Goal: Task Accomplishment & Management: Use online tool/utility

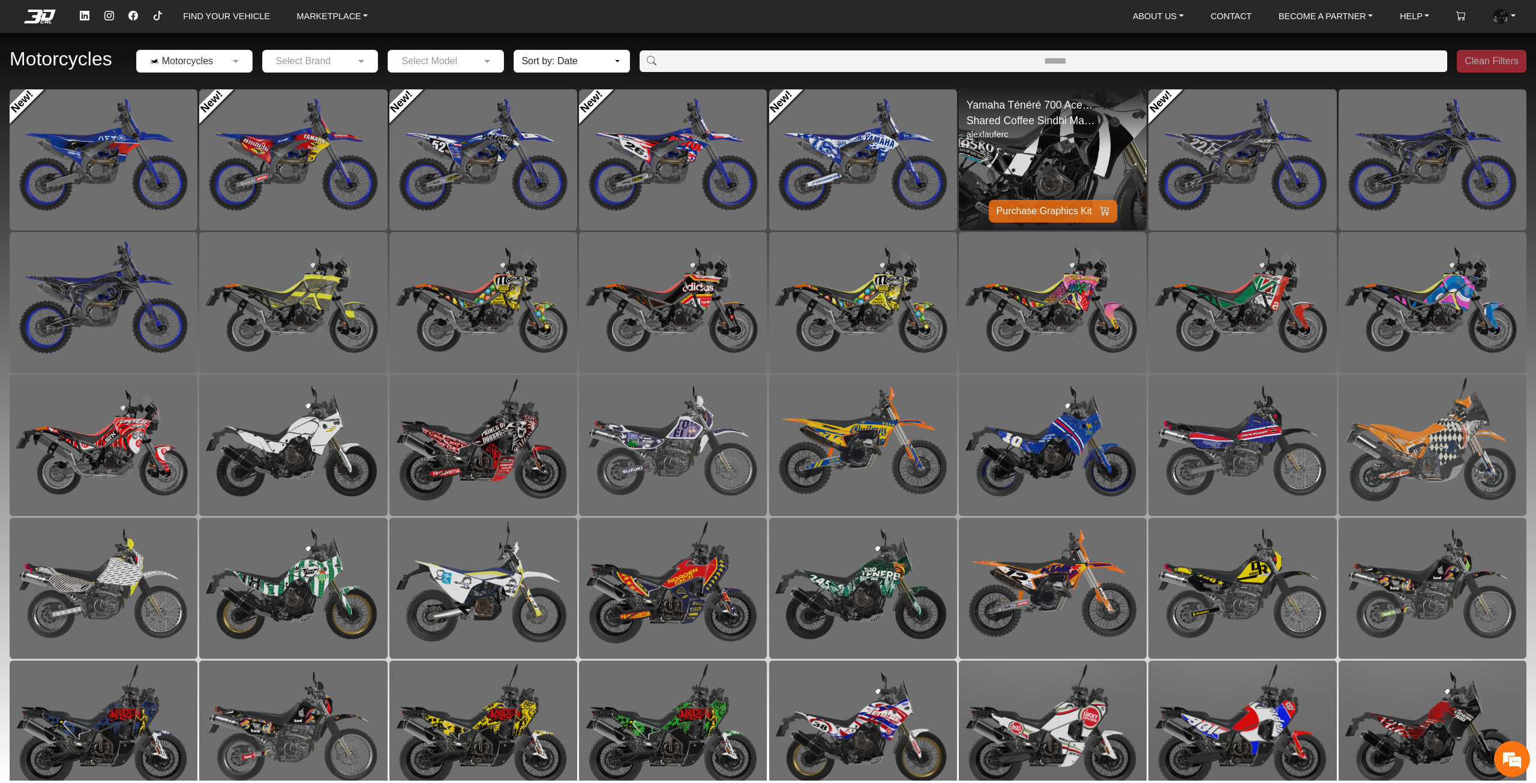
click at [1068, 171] on img at bounding box center [1052, 160] width 376 height 282
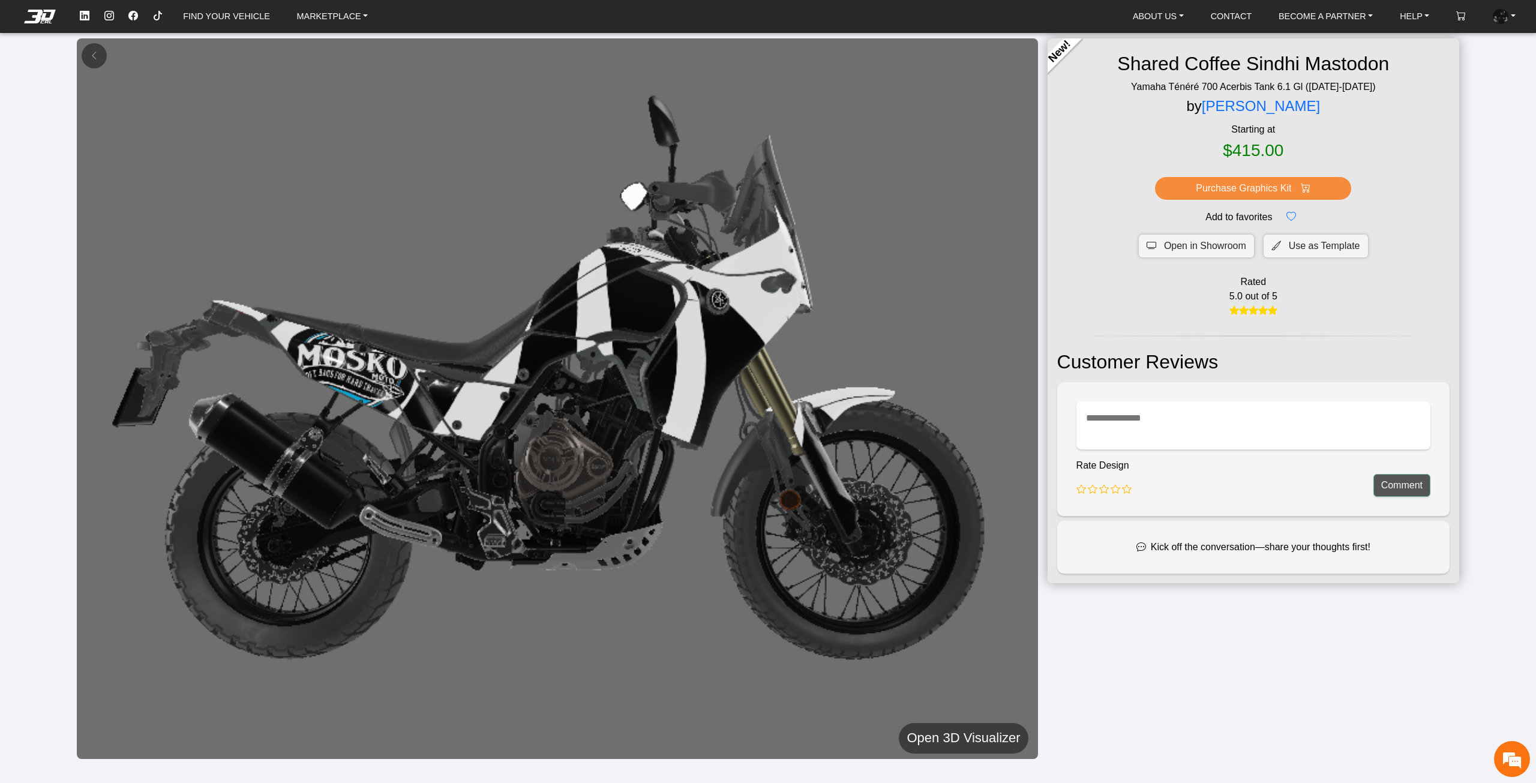
click at [969, 744] on h5 "Open 3D Visualizer" at bounding box center [962, 738] width 113 height 22
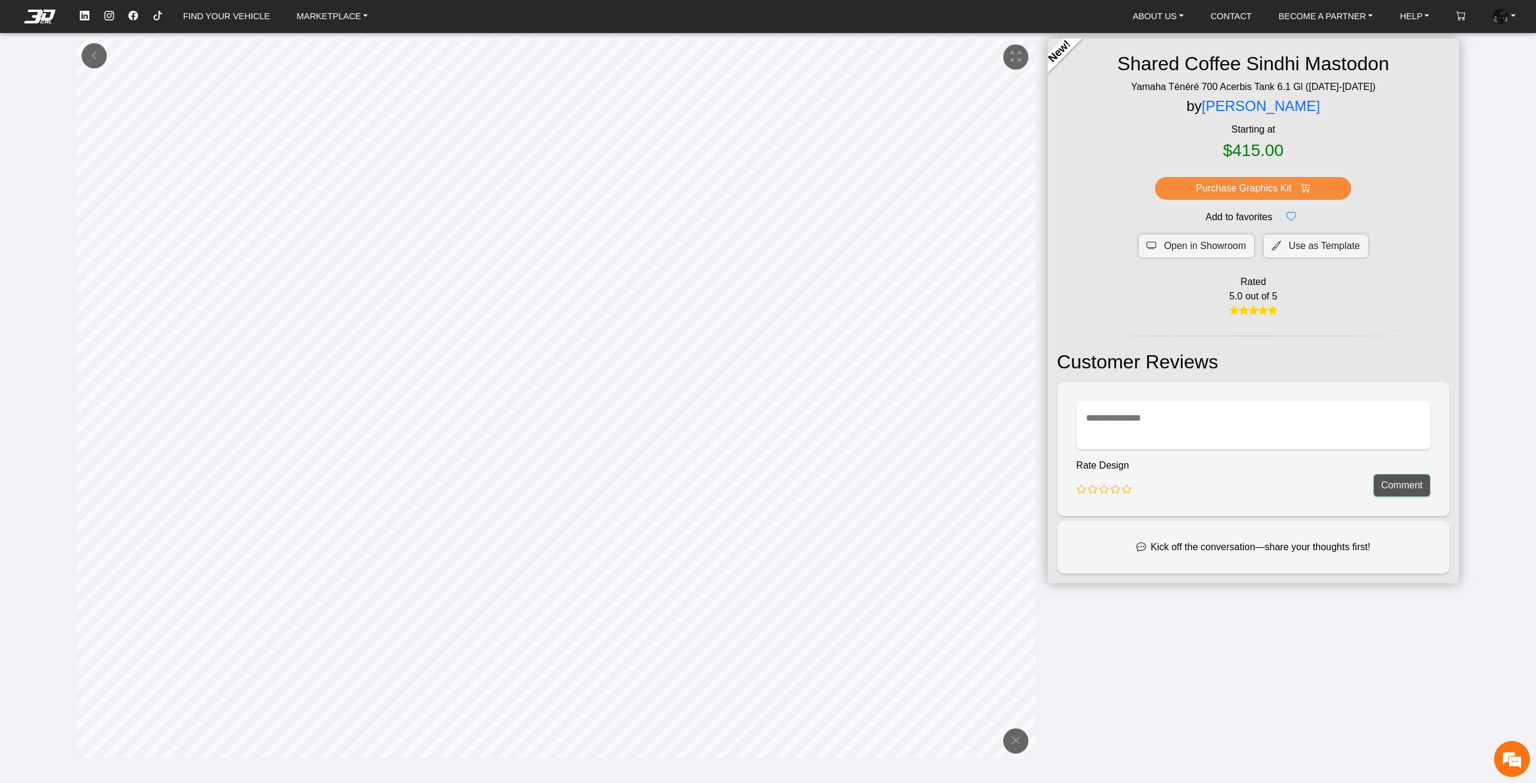
click at [47, 18] on em at bounding box center [40, 16] width 48 height 13
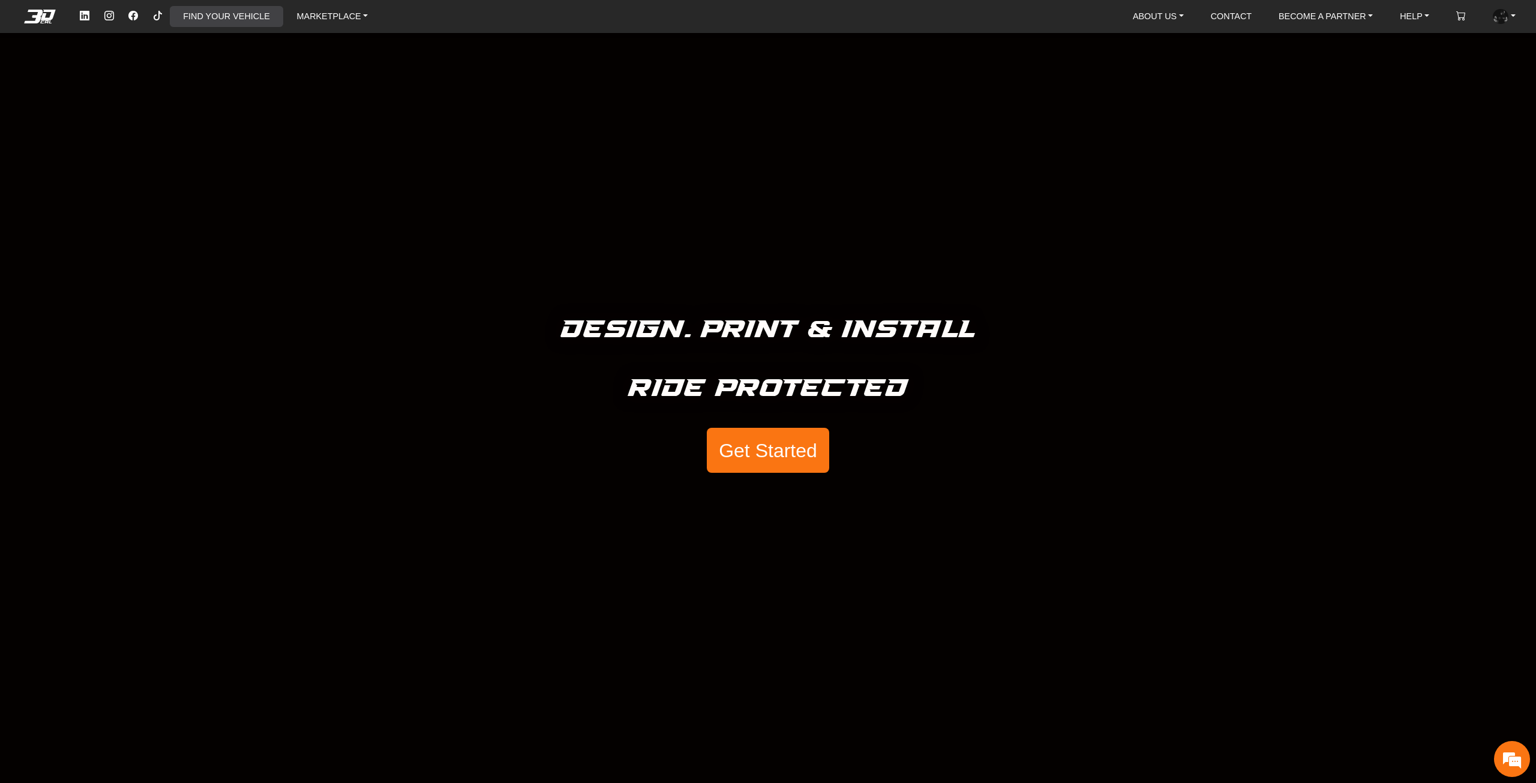
click at [259, 20] on link "FIND YOUR VEHICLE" at bounding box center [226, 16] width 96 height 21
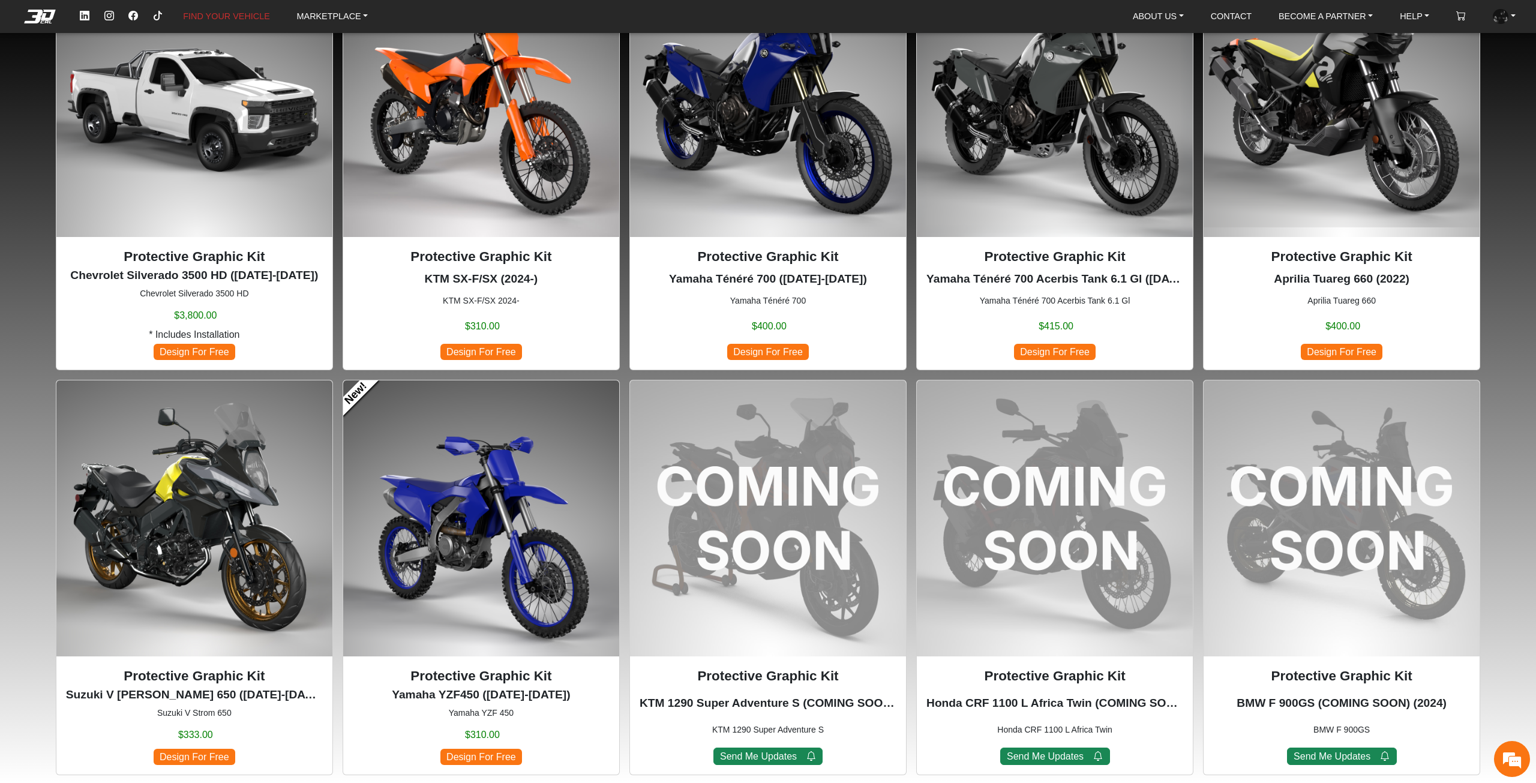
scroll to position [1020, 0]
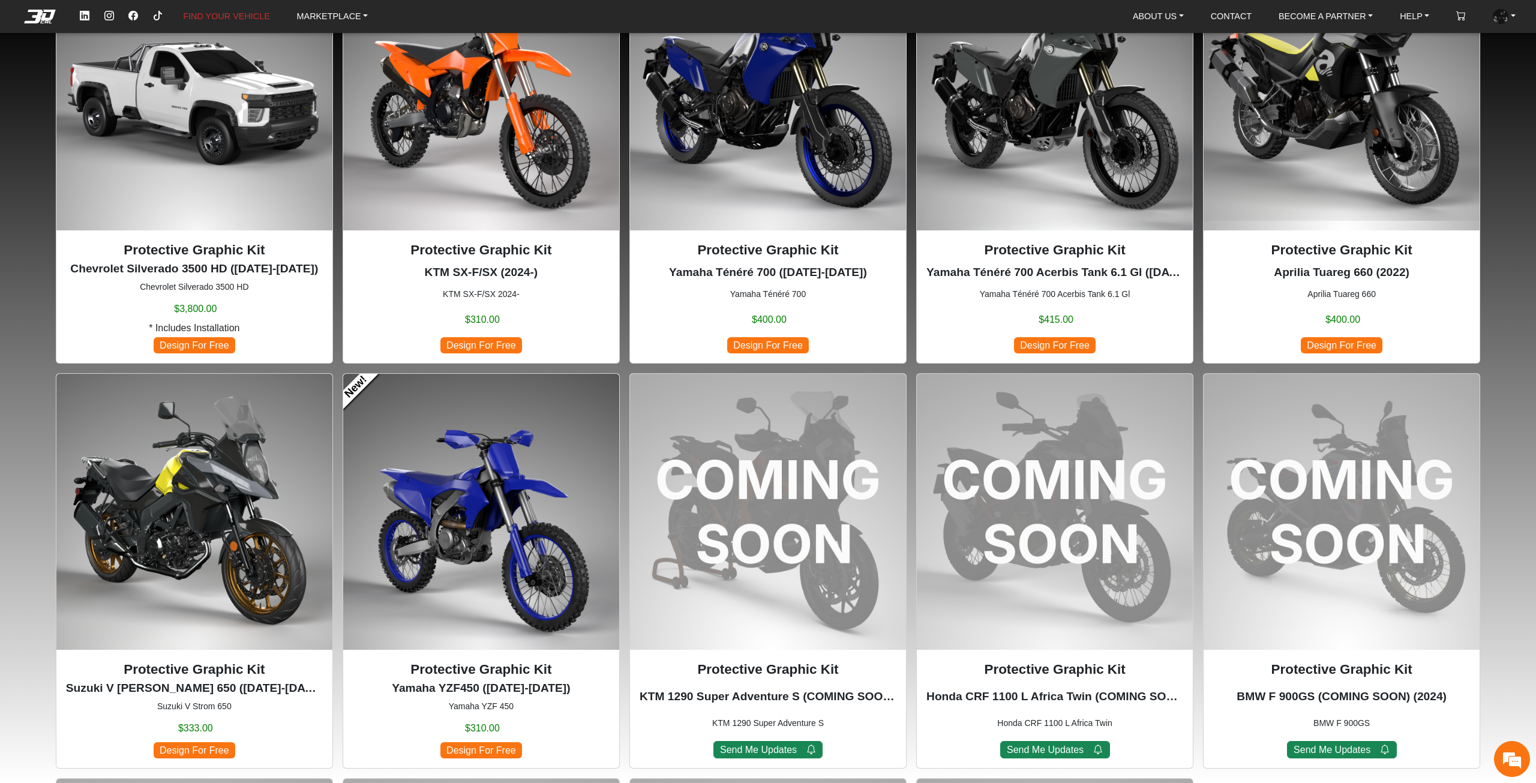
click at [438, 490] on img at bounding box center [481, 512] width 276 height 276
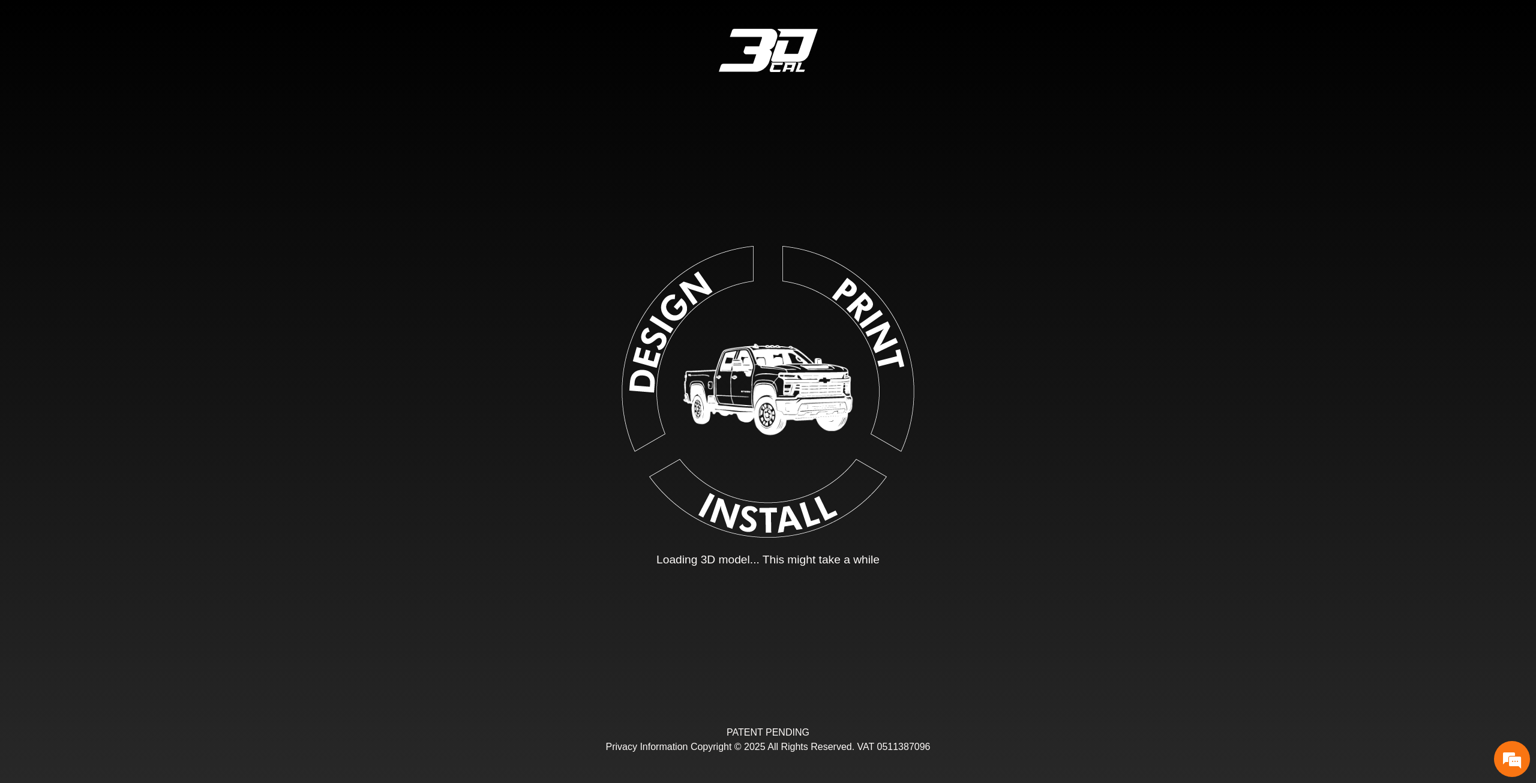
type input "*"
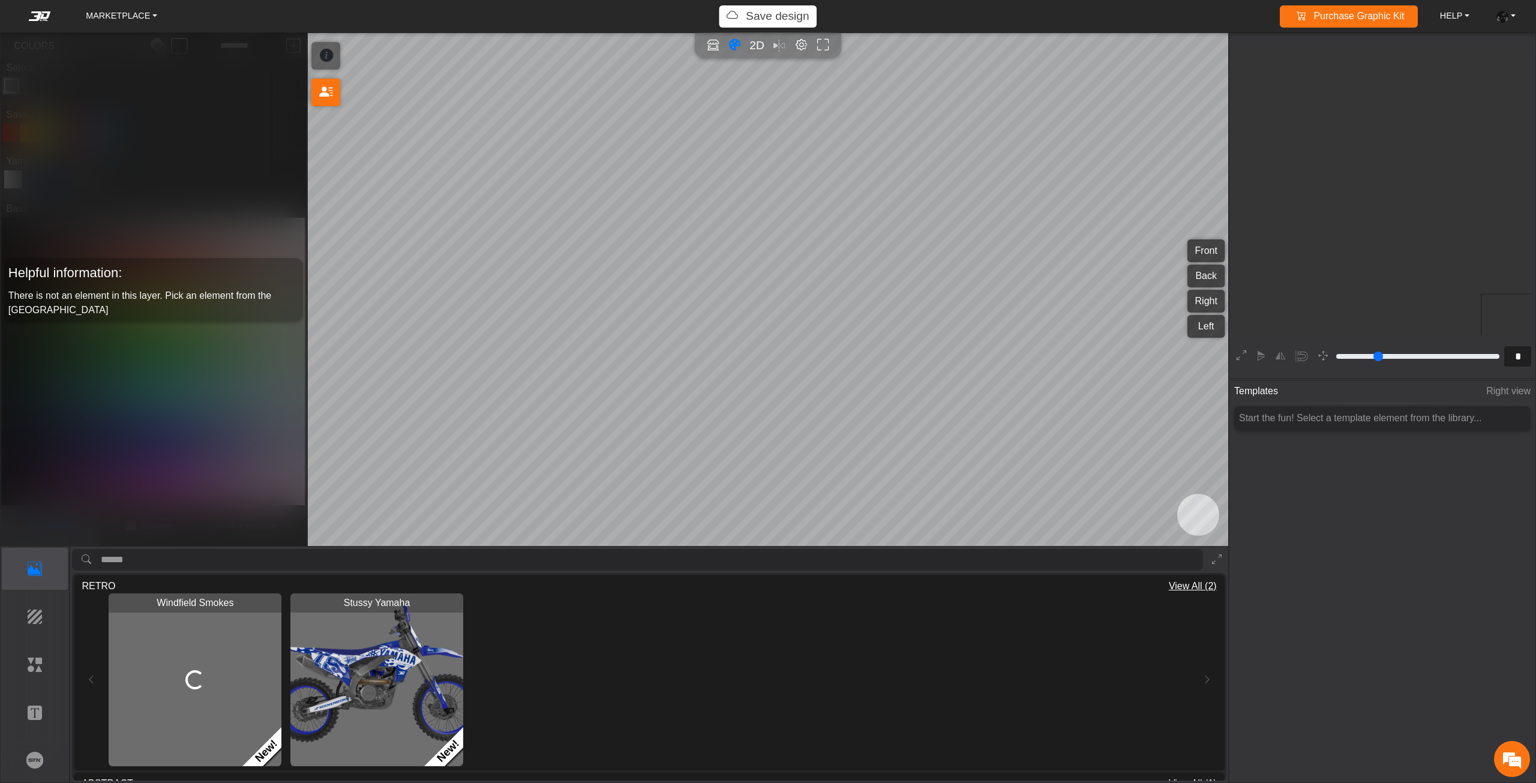
scroll to position [224, 220]
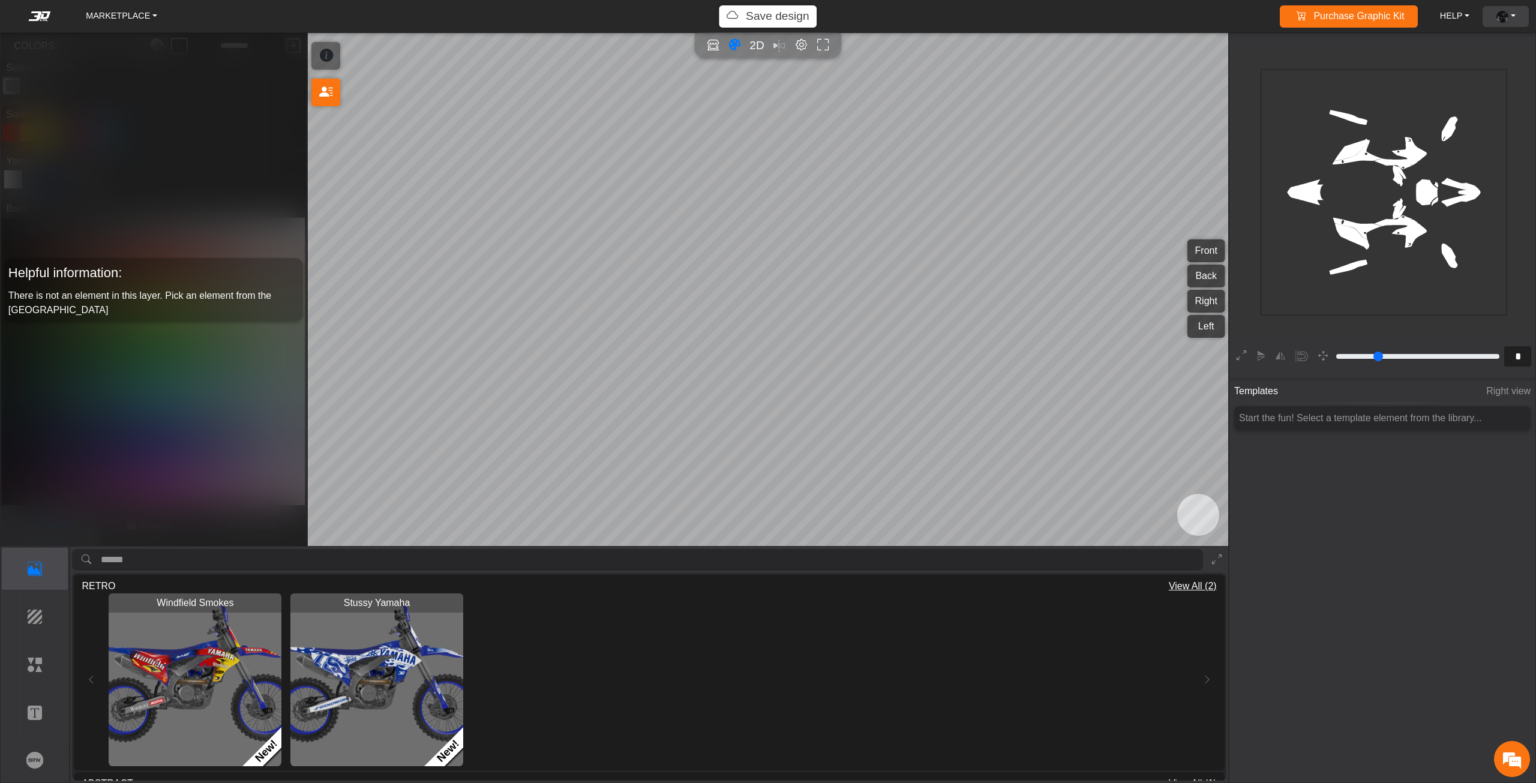
click at [1506, 17] on img at bounding box center [1502, 17] width 12 height 12
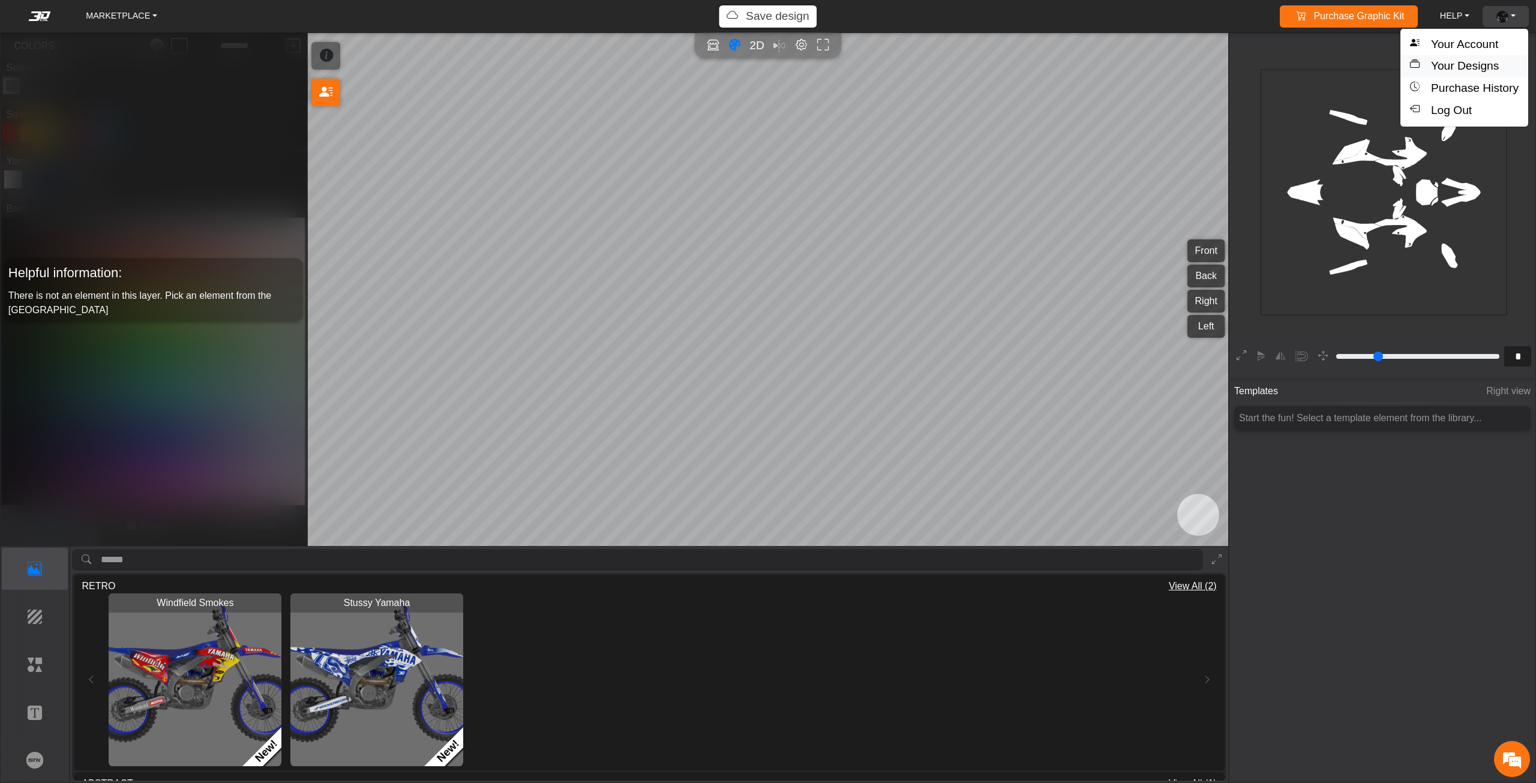
click at [1480, 68] on button "Your Designs" at bounding box center [1464, 66] width 128 height 22
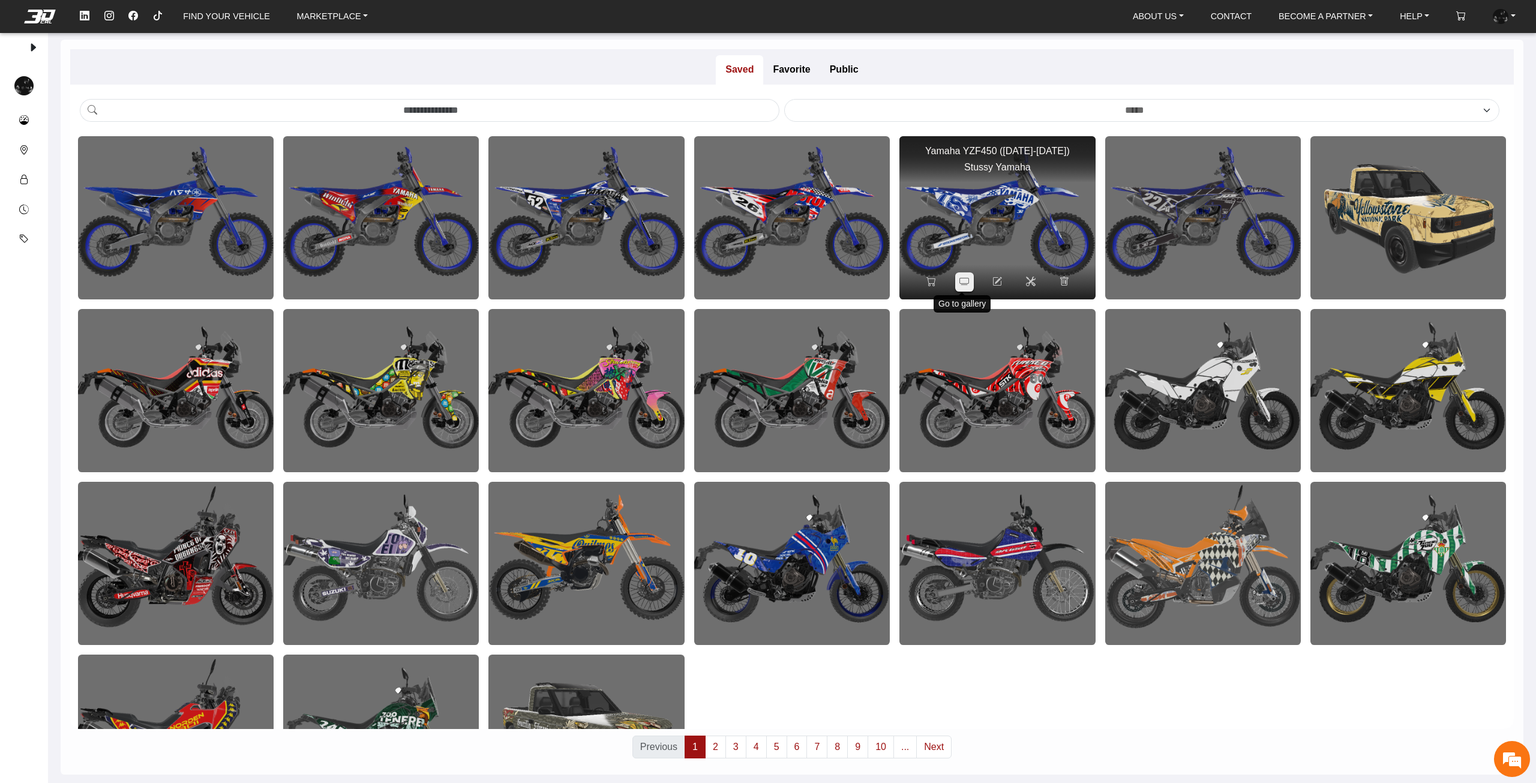
click at [959, 285] on icon at bounding box center [964, 282] width 10 height 10
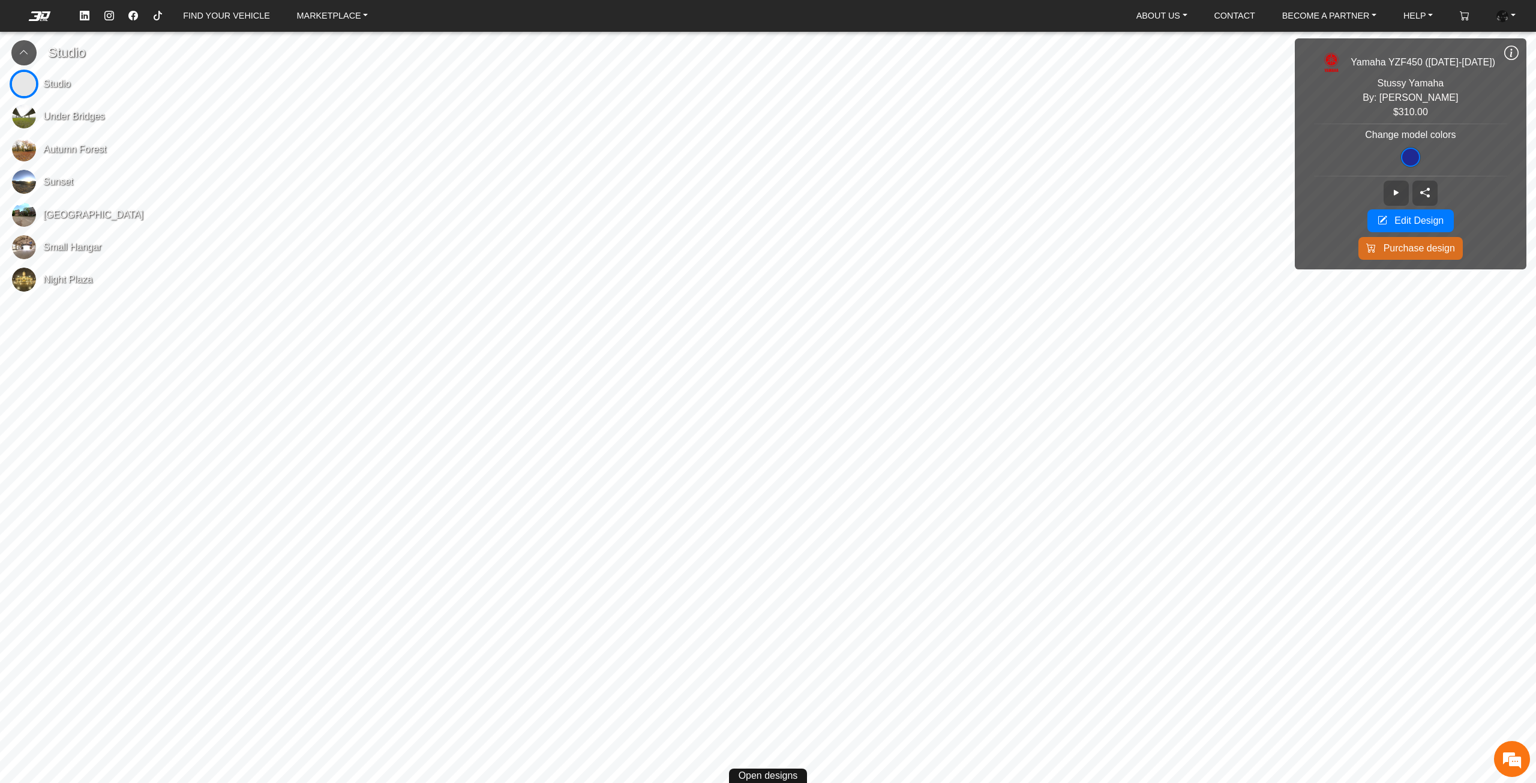
click at [23, 109] on img at bounding box center [24, 116] width 24 height 24
click at [1414, 223] on span "Edit Design" at bounding box center [1418, 221] width 49 height 14
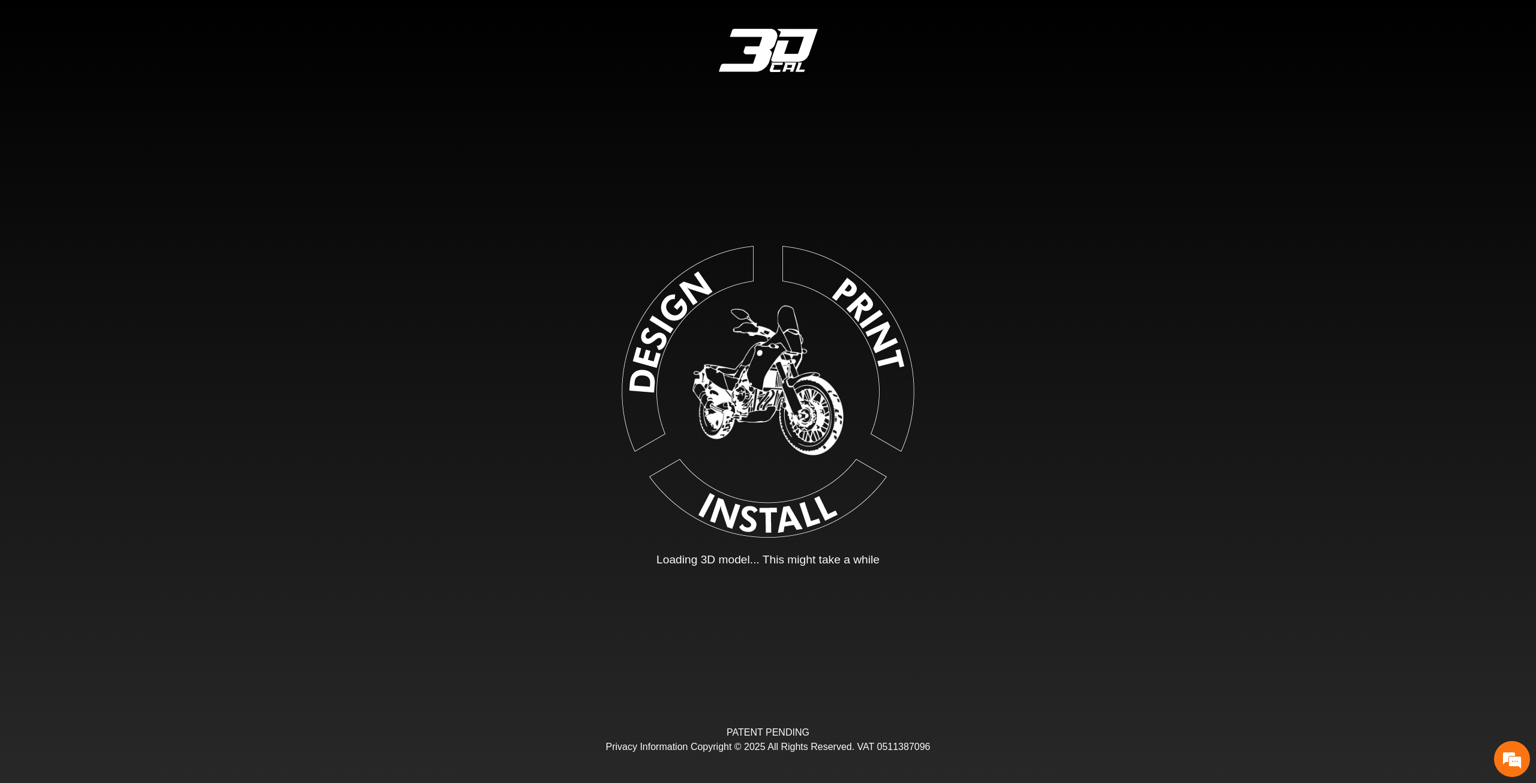
type input "*"
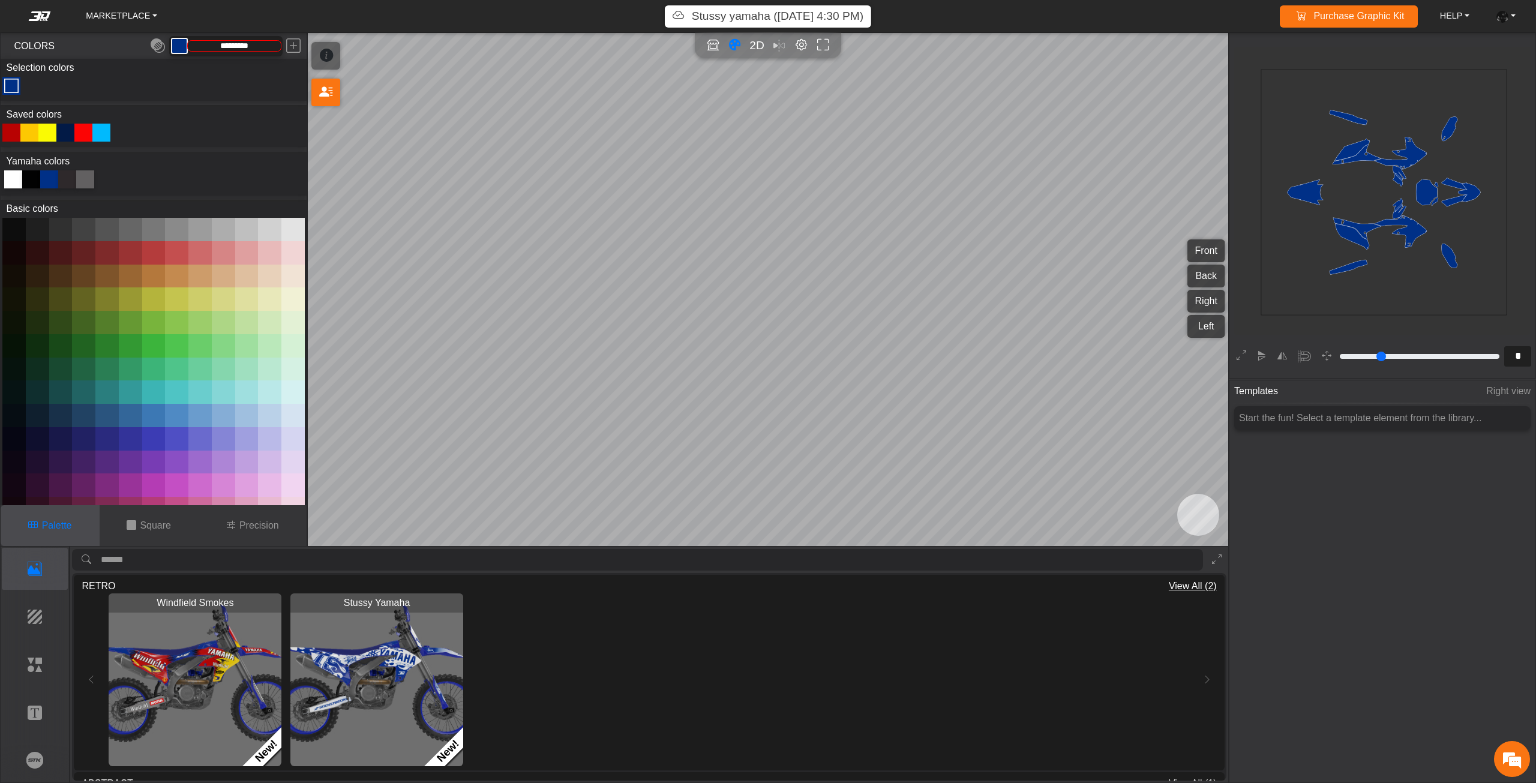
type input "*********"
click at [22, 663] on p "Elements" at bounding box center [34, 664] width 65 height 14
type input "**"
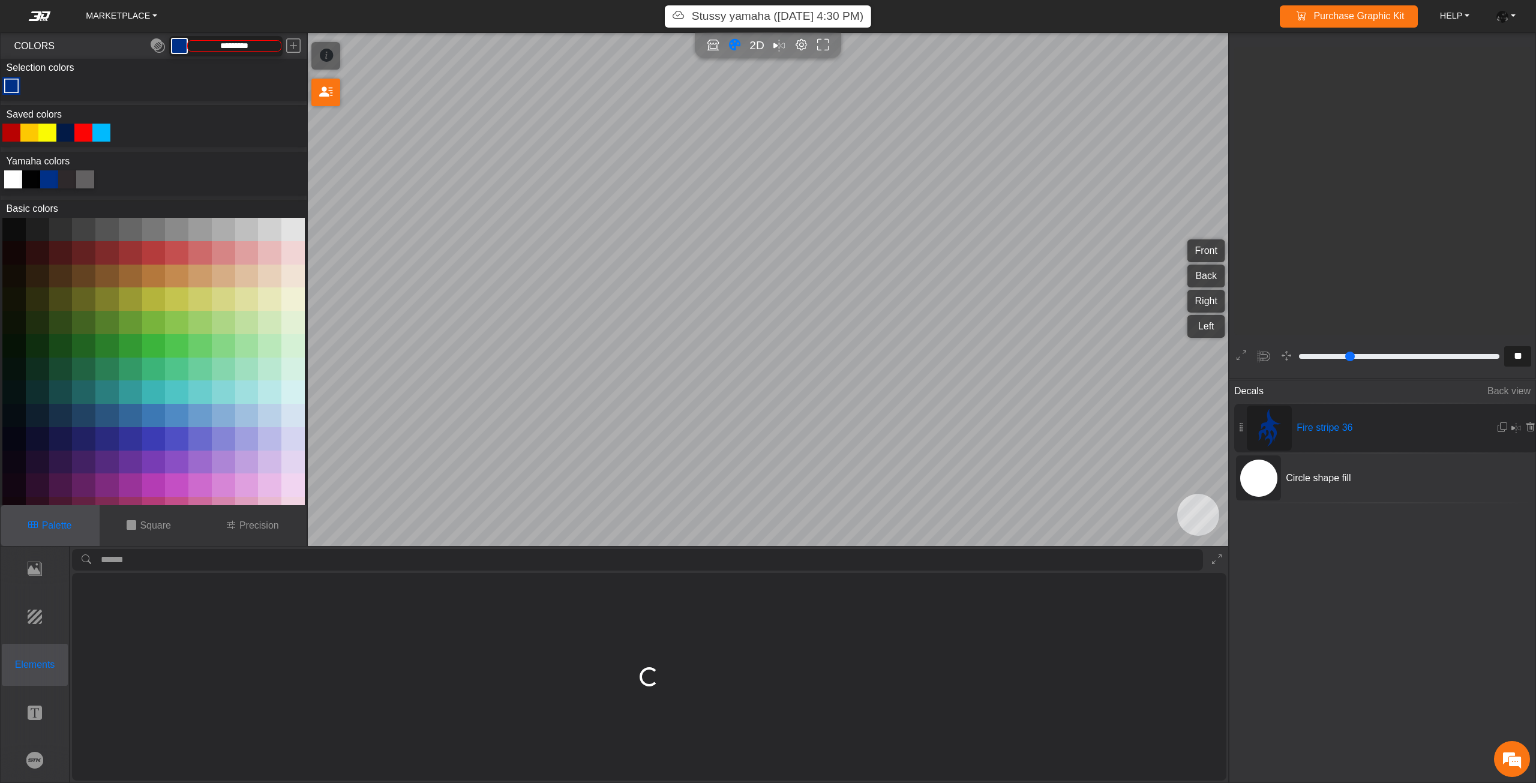
scroll to position [908, 757]
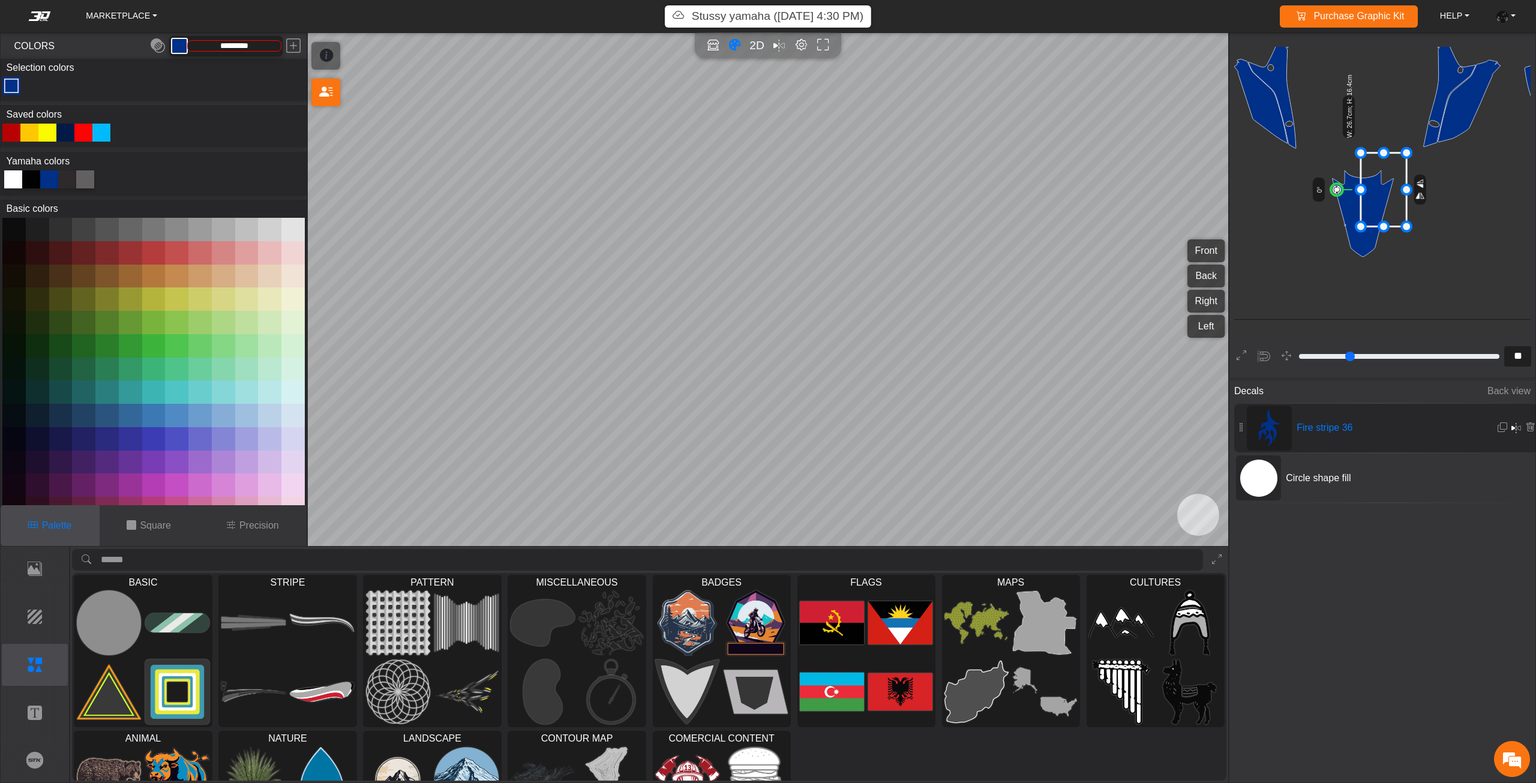
click at [1517, 422] on em at bounding box center [1516, 428] width 10 height 14
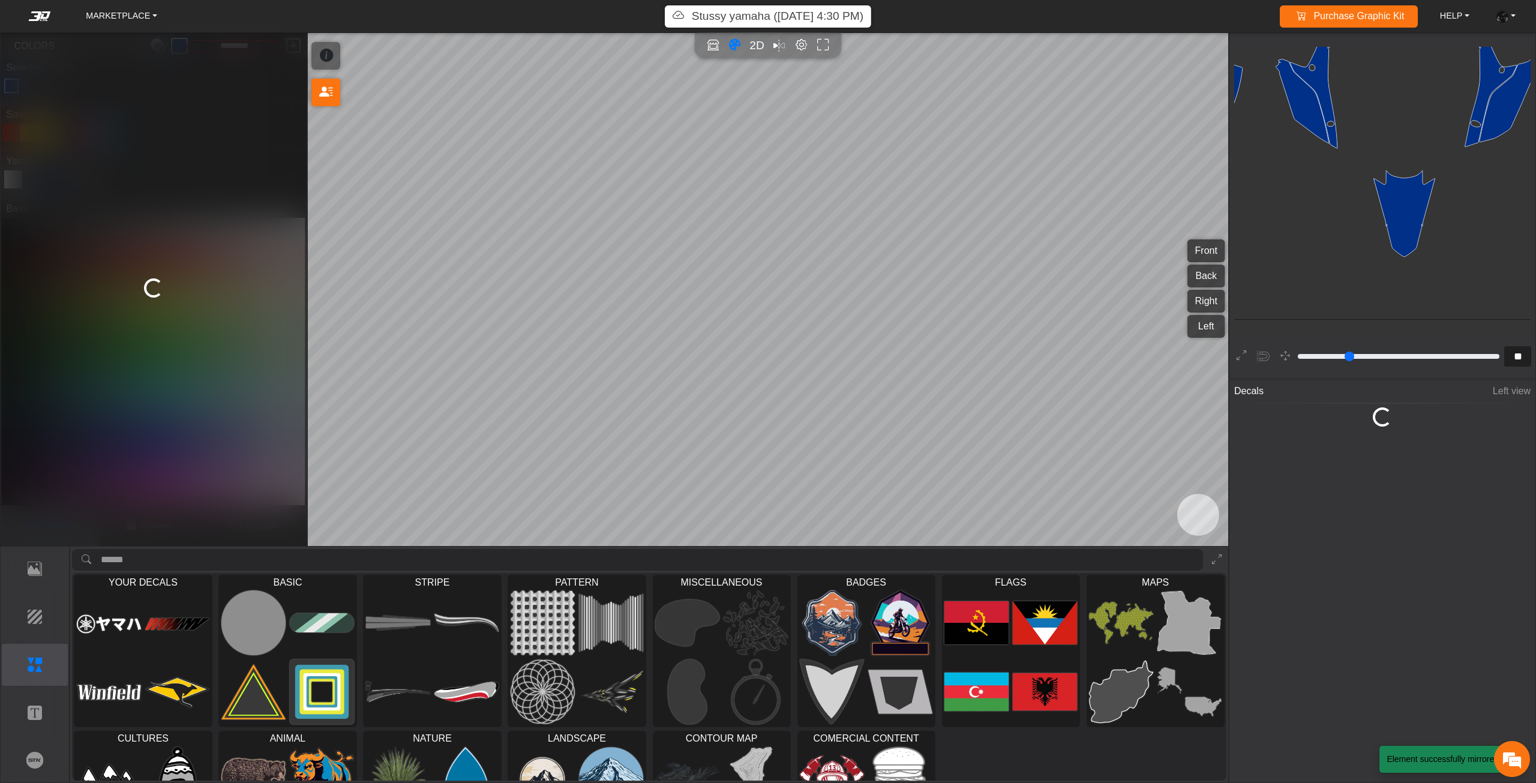
type input "**"
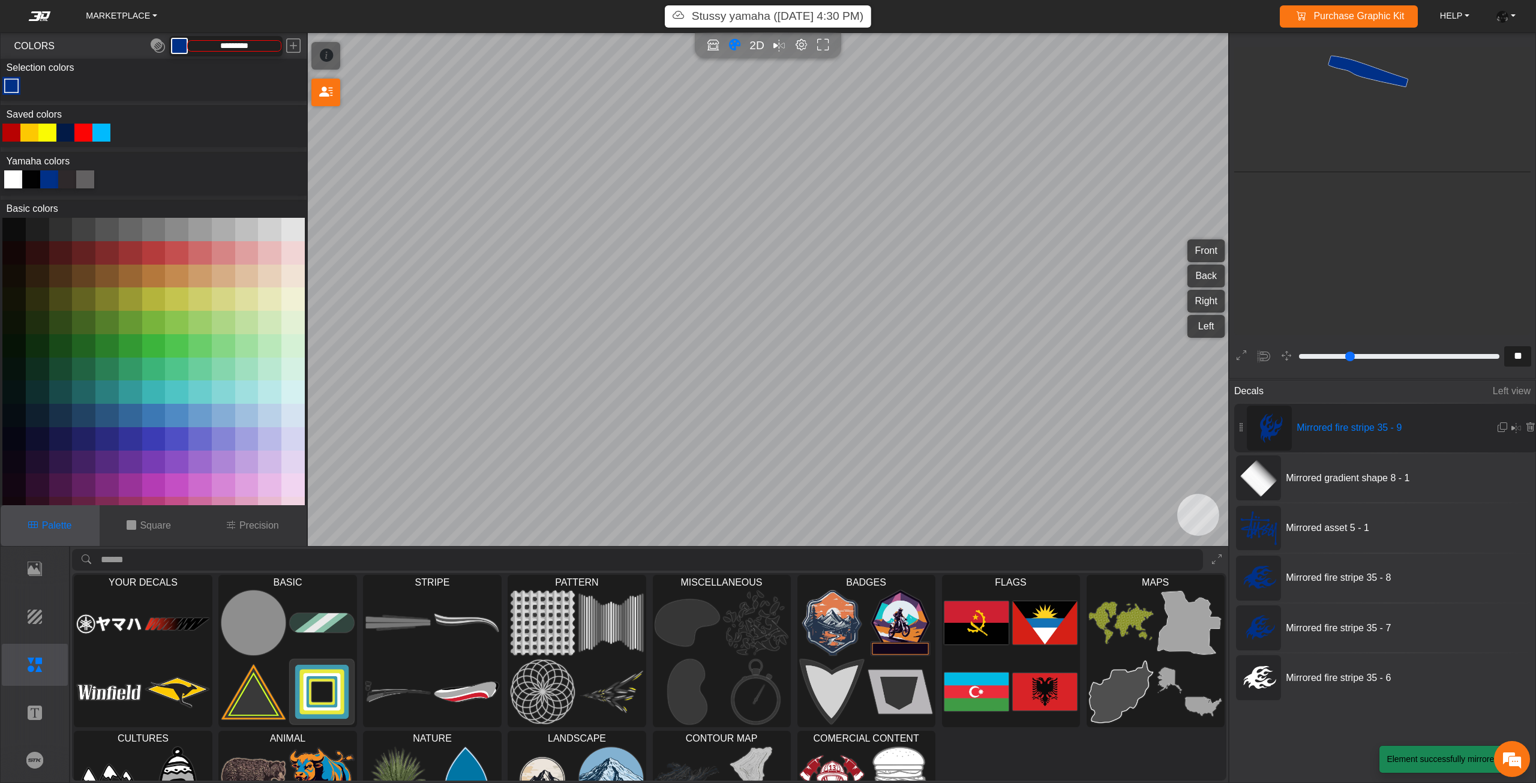
scroll to position [780, 482]
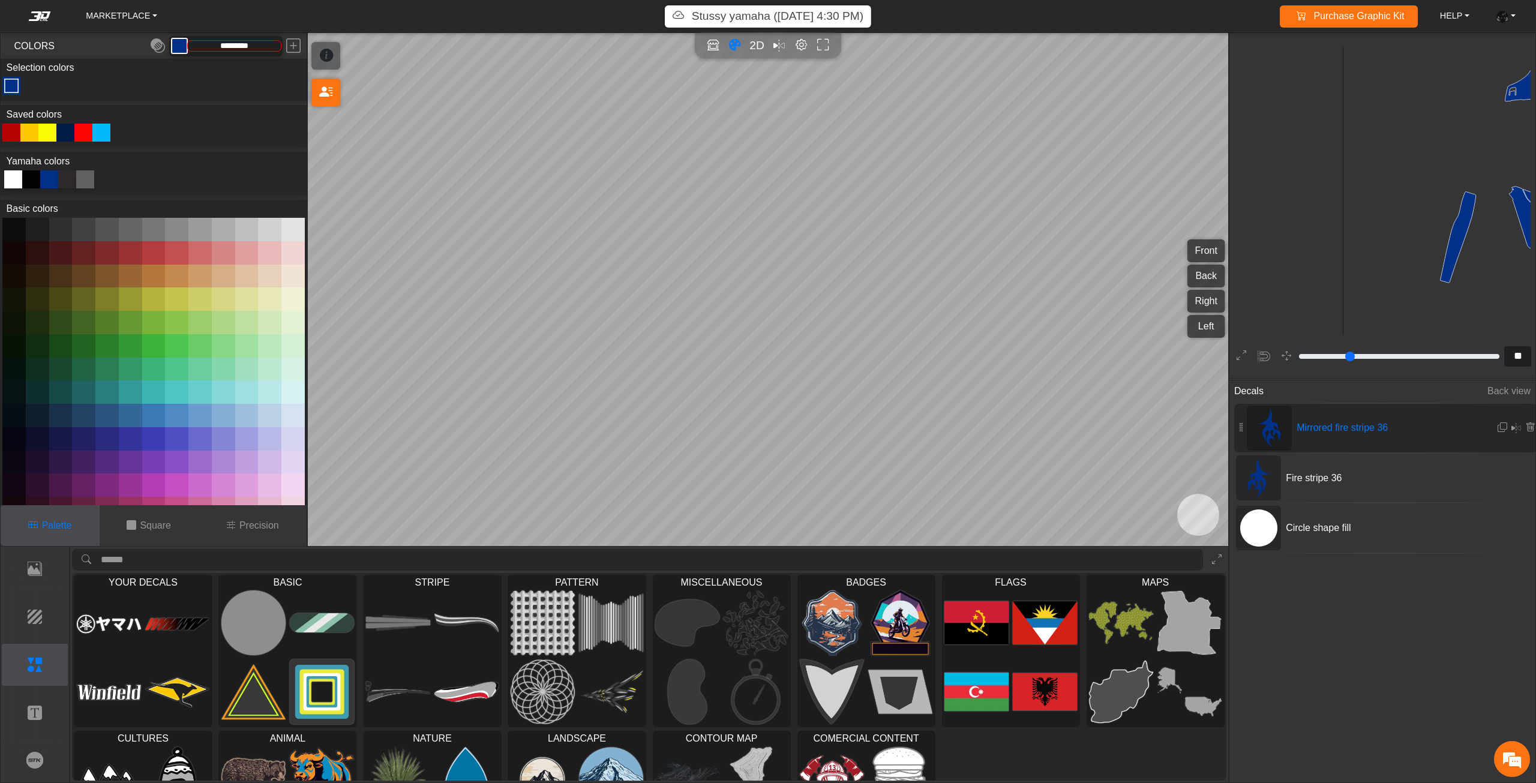
type input "**"
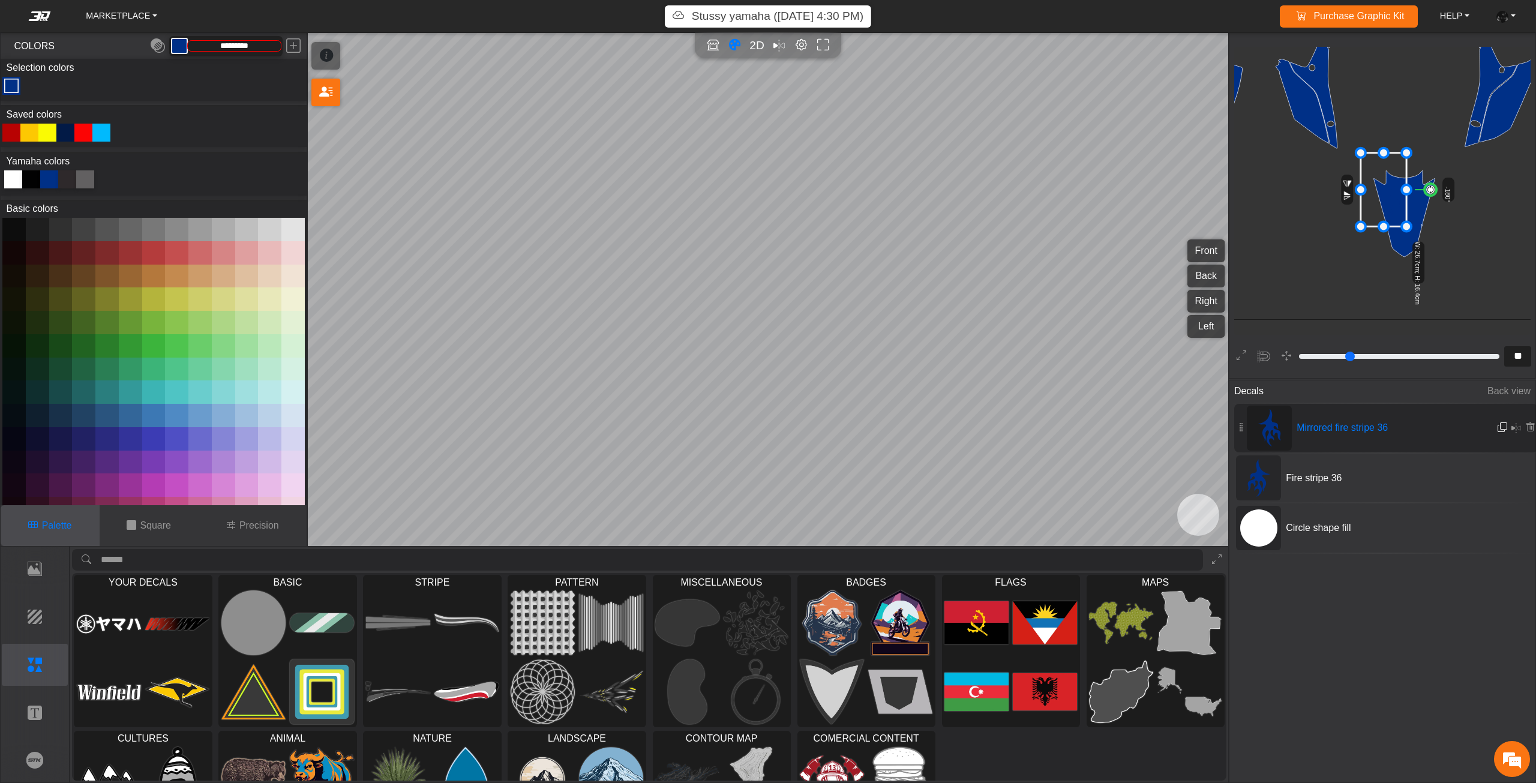
click at [1499, 427] on em at bounding box center [1502, 427] width 10 height 10
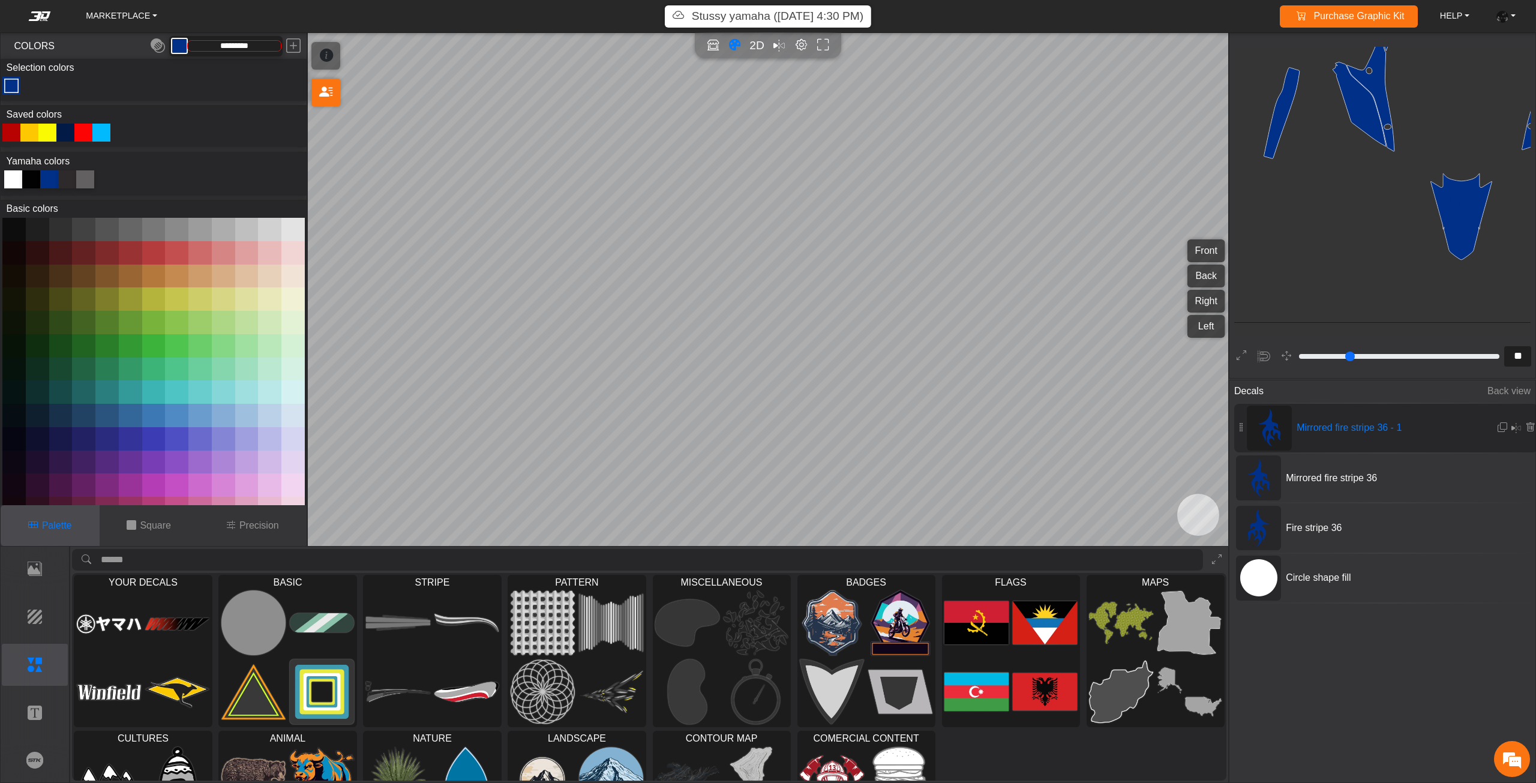
scroll to position [905, 599]
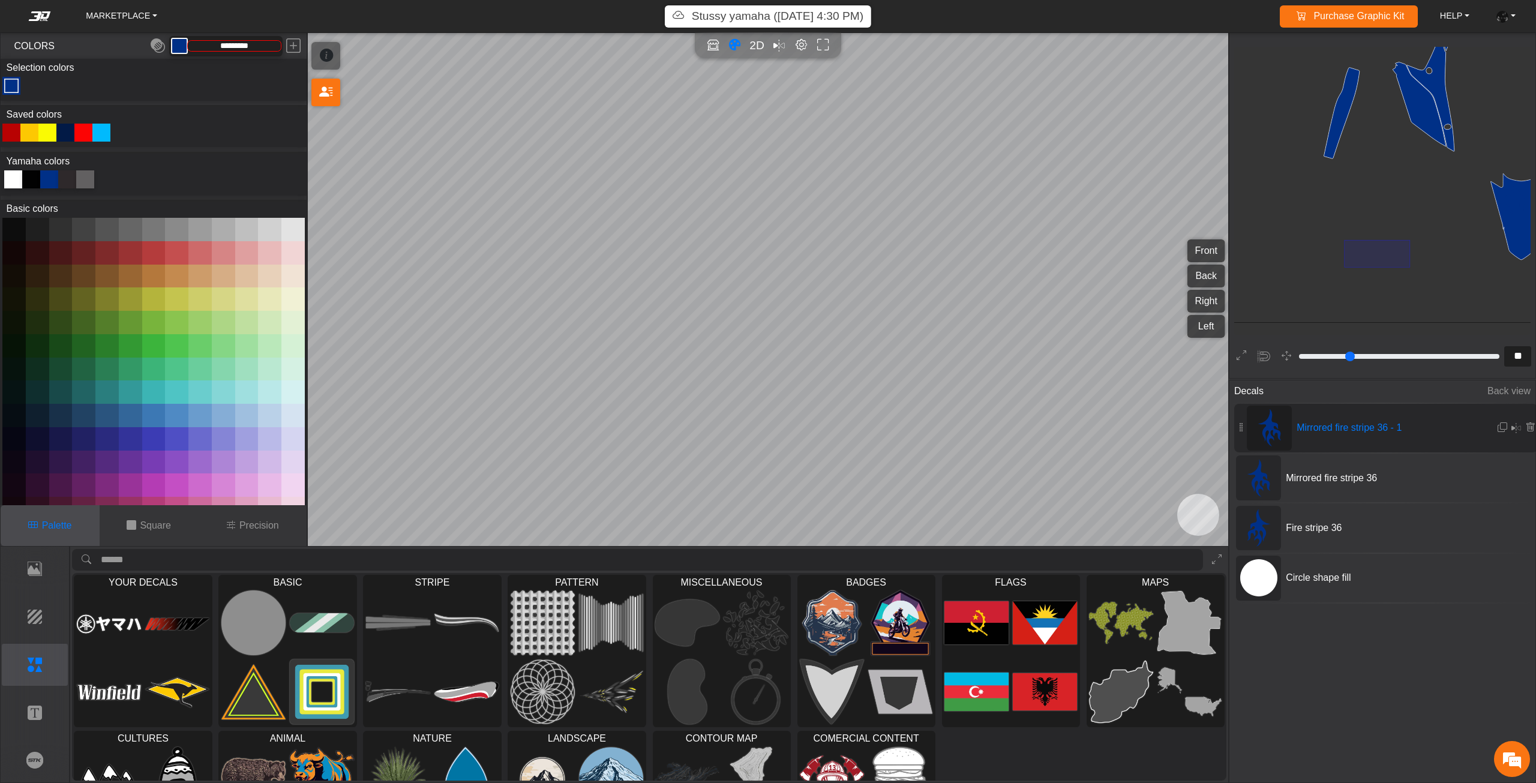
drag, startPoint x: 1407, startPoint y: 267, endPoint x: 1340, endPoint y: 240, distance: 72.4
click at [1340, 240] on icon "background_wire_template_bg decal_yzf450_front decal_yzf450_back decal_yzf450_r…" at bounding box center [1520, 27] width 1769 height 1769
click at [1244, 356] on icon at bounding box center [1241, 357] width 10 height 16
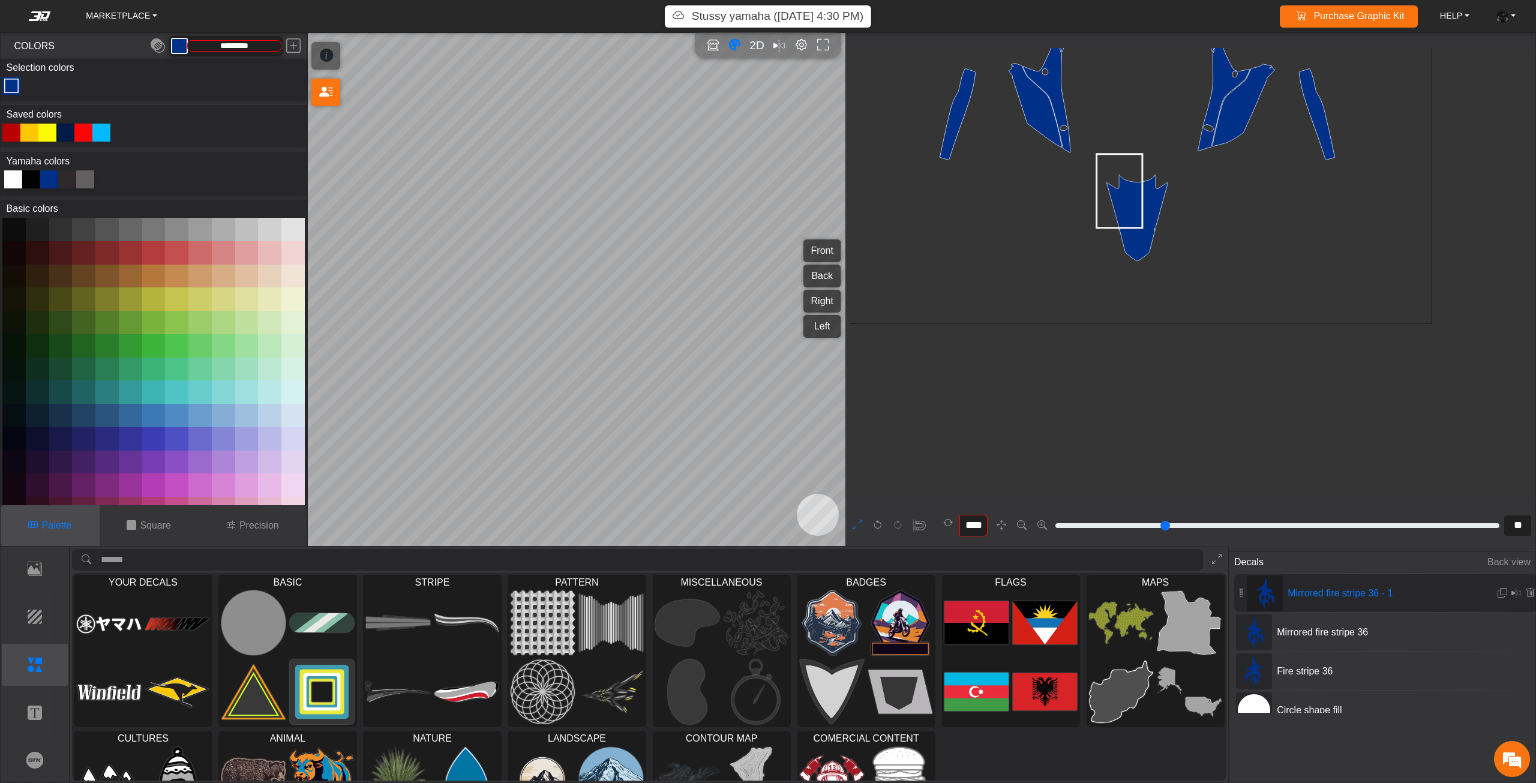
type input "**"
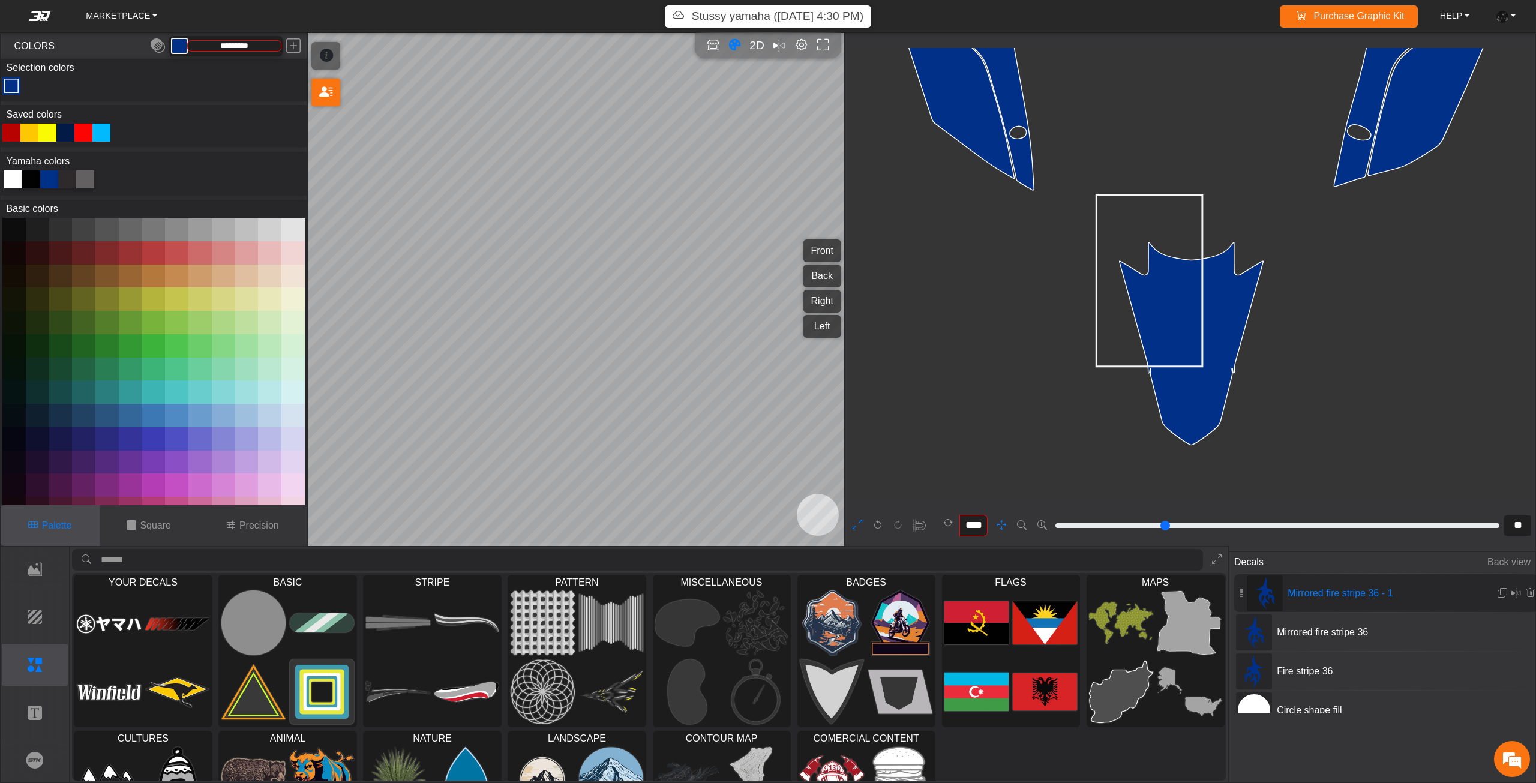
drag, startPoint x: 1280, startPoint y: 333, endPoint x: 1238, endPoint y: 342, distance: 43.5
drag, startPoint x: 1183, startPoint y: 293, endPoint x: 1203, endPoint y: 328, distance: 40.6
click at [1201, 328] on icon at bounding box center [1148, 281] width 106 height 172
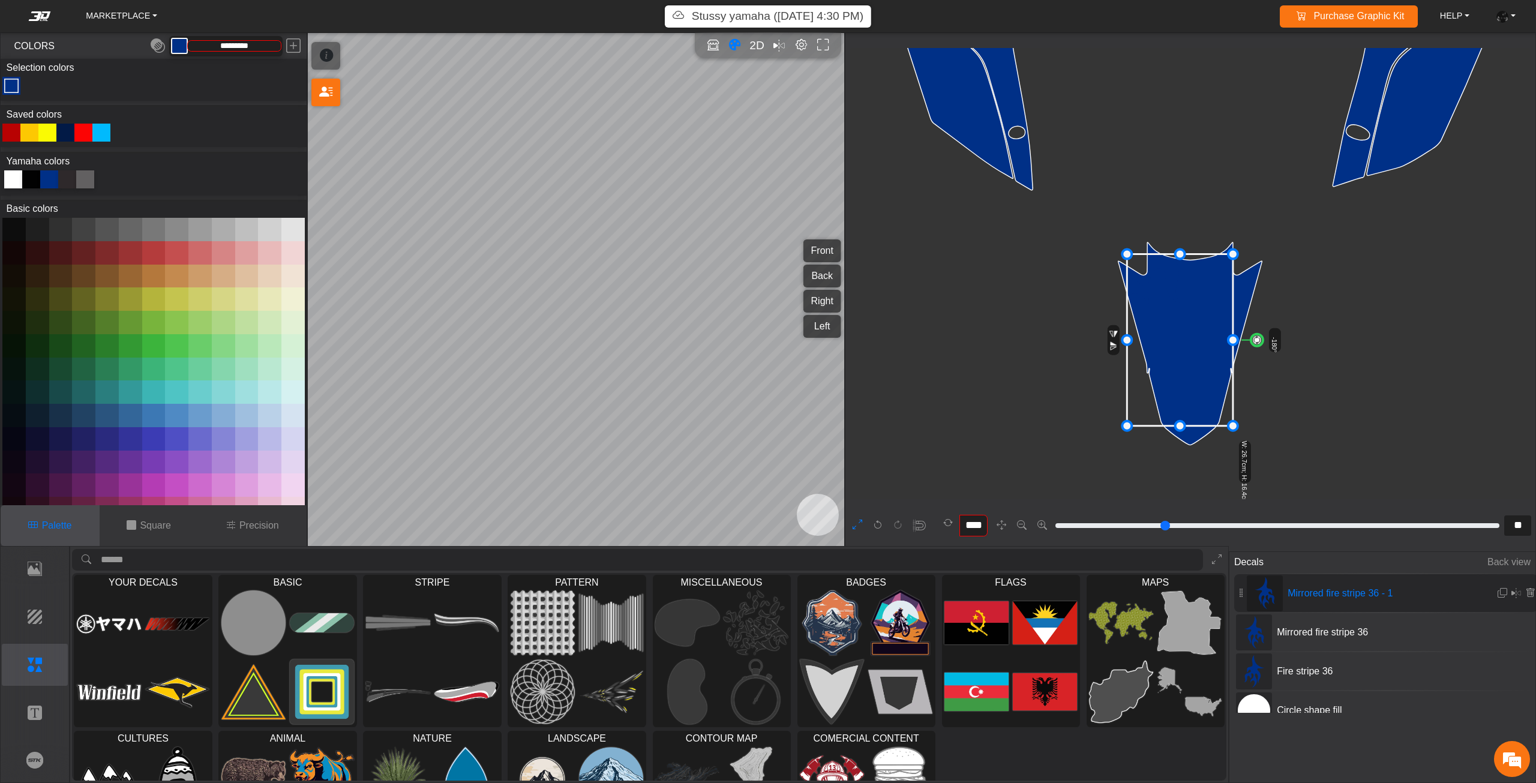
drag, startPoint x: 1203, startPoint y: 332, endPoint x: 1217, endPoint y: 361, distance: 31.4
click at [1217, 361] on icon at bounding box center [1180, 340] width 106 height 172
drag, startPoint x: 1217, startPoint y: 361, endPoint x: 1230, endPoint y: 373, distance: 18.2
click at [1230, 373] on icon at bounding box center [1181, 345] width 106 height 172
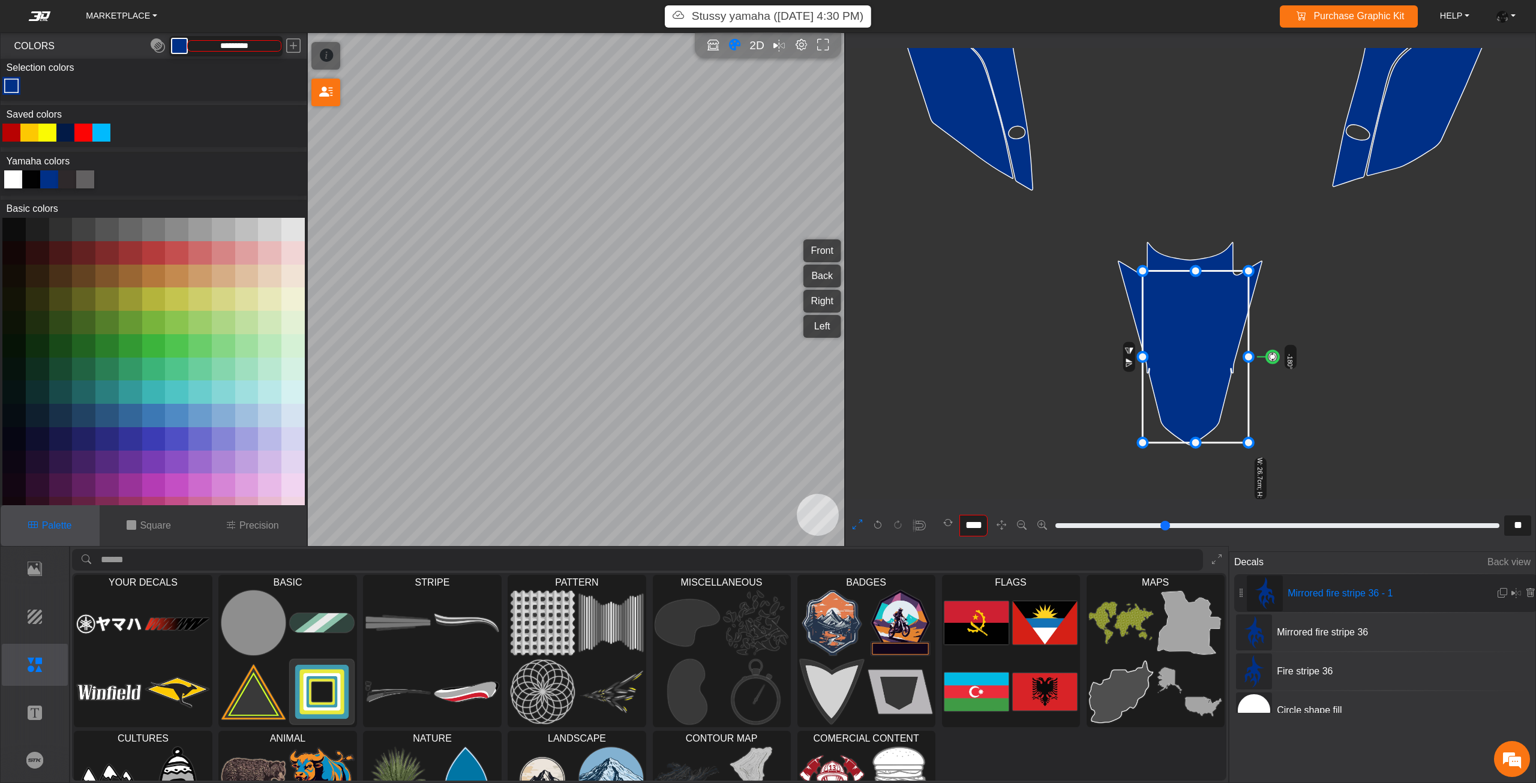
click at [1230, 373] on icon at bounding box center [1195, 357] width 106 height 172
click at [1230, 371] on icon at bounding box center [1196, 357] width 106 height 172
drag, startPoint x: 1272, startPoint y: 354, endPoint x: 1272, endPoint y: 368, distance: 14.4
click at [1272, 368] on circle at bounding box center [1271, 368] width 14 height 14
drag, startPoint x: 1224, startPoint y: 377, endPoint x: 1218, endPoint y: 366, distance: 12.7
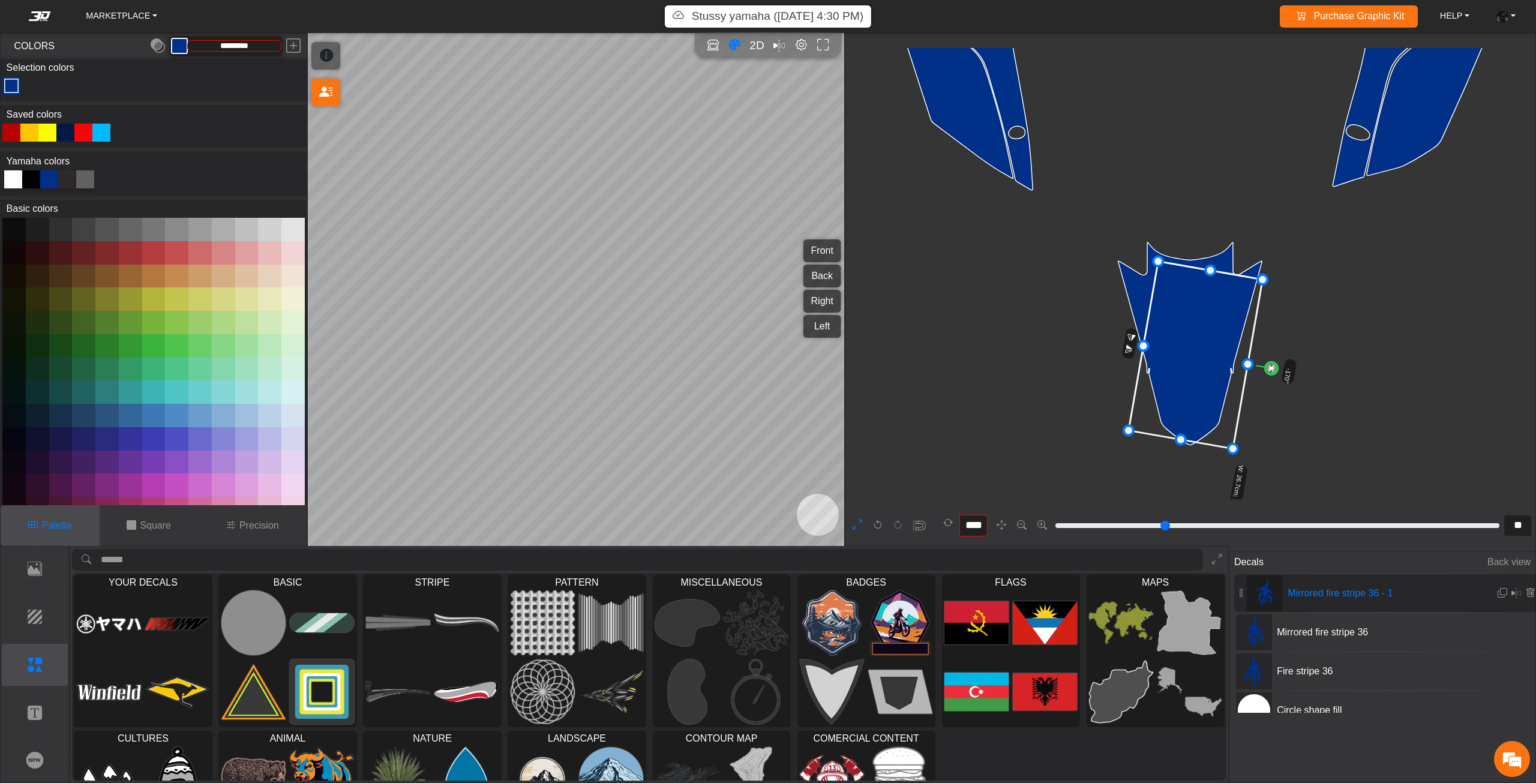
click at [1218, 366] on icon at bounding box center [1195, 354] width 134 height 187
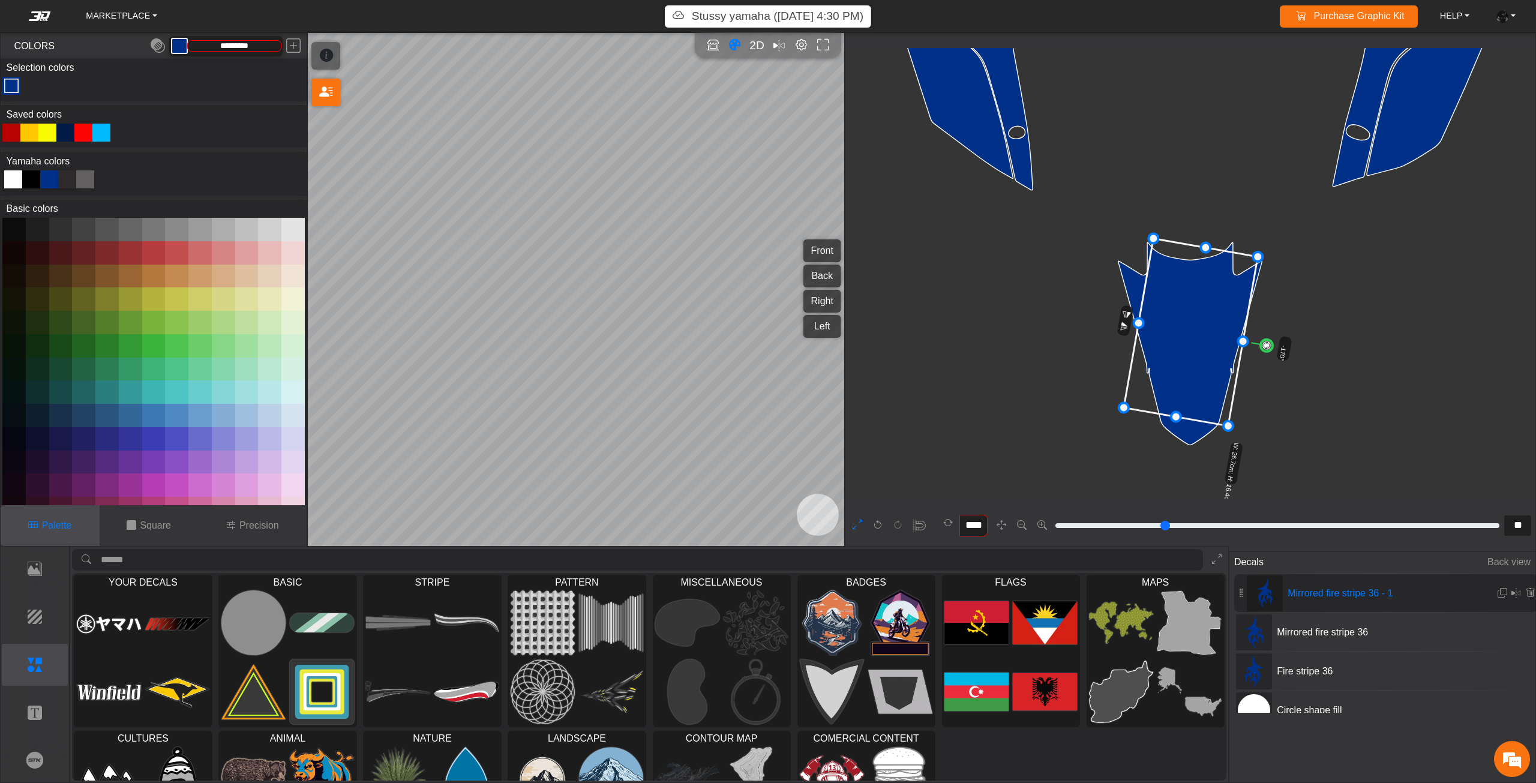
drag, startPoint x: 1217, startPoint y: 366, endPoint x: 1219, endPoint y: 347, distance: 19.3
click at [1219, 350] on icon at bounding box center [1191, 331] width 134 height 187
drag, startPoint x: 1219, startPoint y: 347, endPoint x: 1217, endPoint y: 326, distance: 21.1
click at [1219, 331] on icon at bounding box center [1191, 328] width 134 height 187
drag, startPoint x: 1217, startPoint y: 326, endPoint x: 1213, endPoint y: 311, distance: 15.0
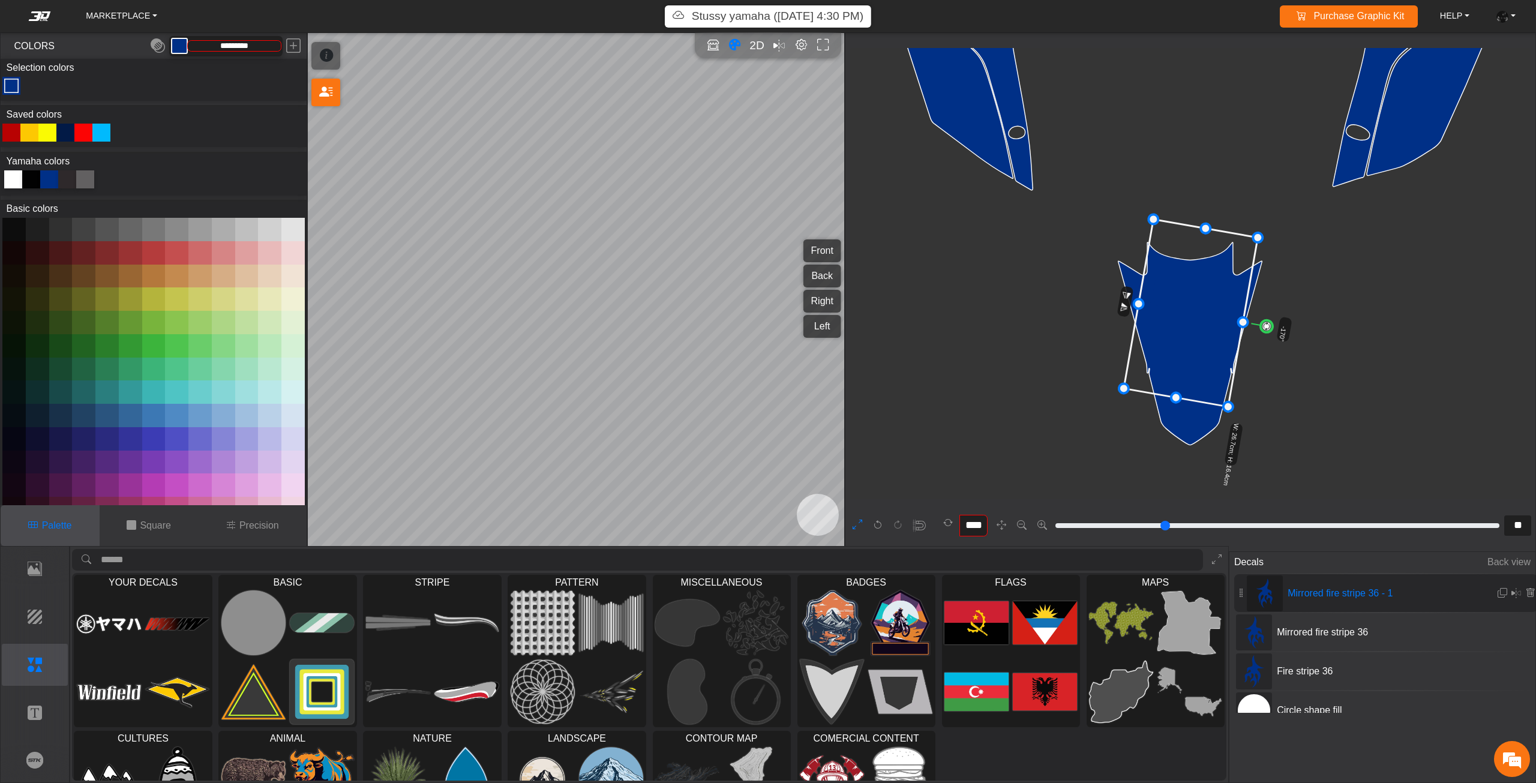
click at [1214, 314] on icon at bounding box center [1191, 312] width 134 height 187
click at [1213, 304] on icon at bounding box center [1187, 300] width 134 height 187
drag, startPoint x: 1213, startPoint y: 302, endPoint x: 1213, endPoint y: 294, distance: 8.4
click at [1213, 294] on icon at bounding box center [1187, 293] width 134 height 187
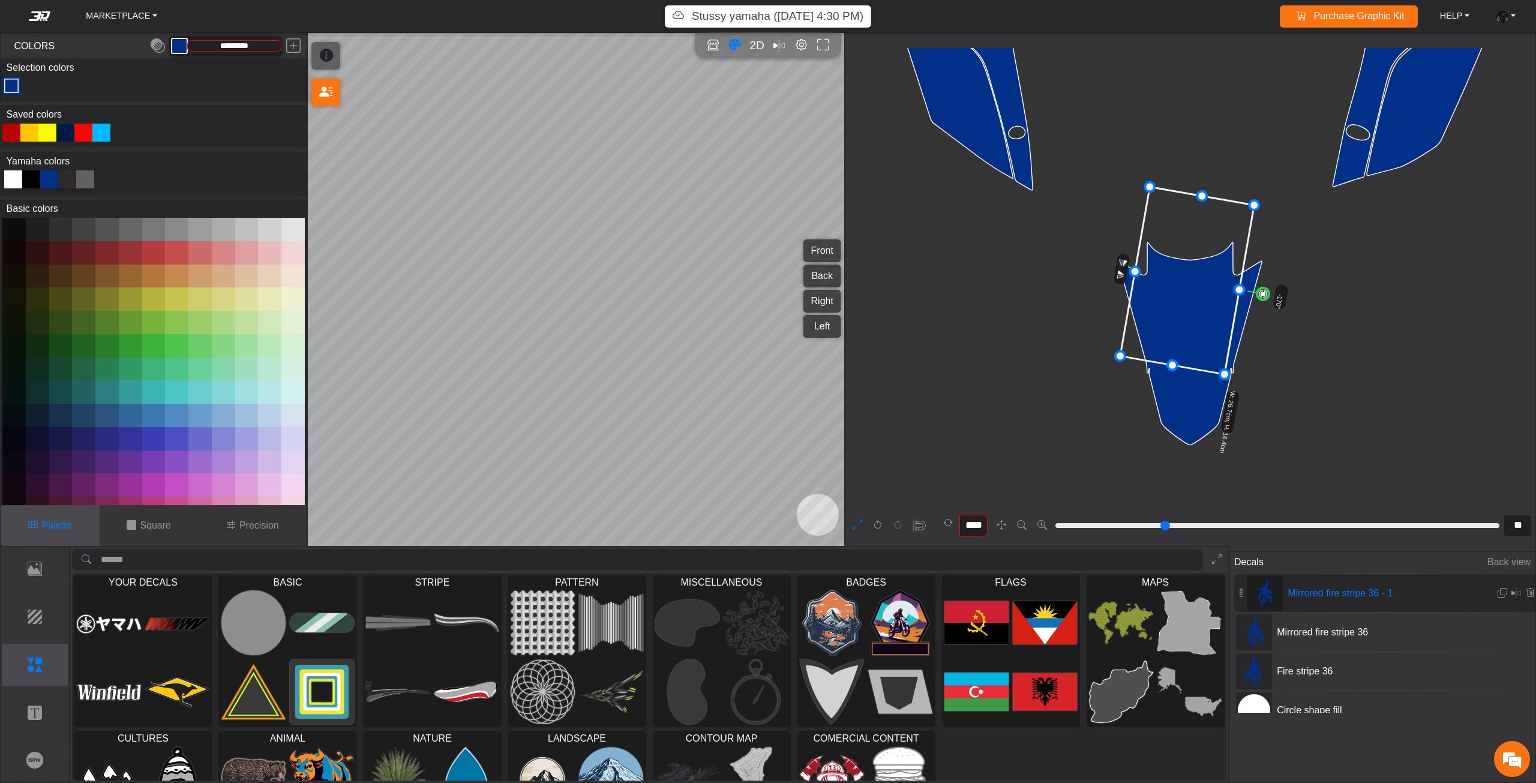
drag, startPoint x: 1213, startPoint y: 294, endPoint x: 1213, endPoint y: 286, distance: 8.4
click at [1213, 287] on icon at bounding box center [1187, 280] width 134 height 187
drag, startPoint x: 1213, startPoint y: 285, endPoint x: 1217, endPoint y: 276, distance: 9.9
click at [1216, 277] on icon at bounding box center [1187, 278] width 134 height 187
drag, startPoint x: 1217, startPoint y: 275, endPoint x: 1221, endPoint y: 266, distance: 9.9
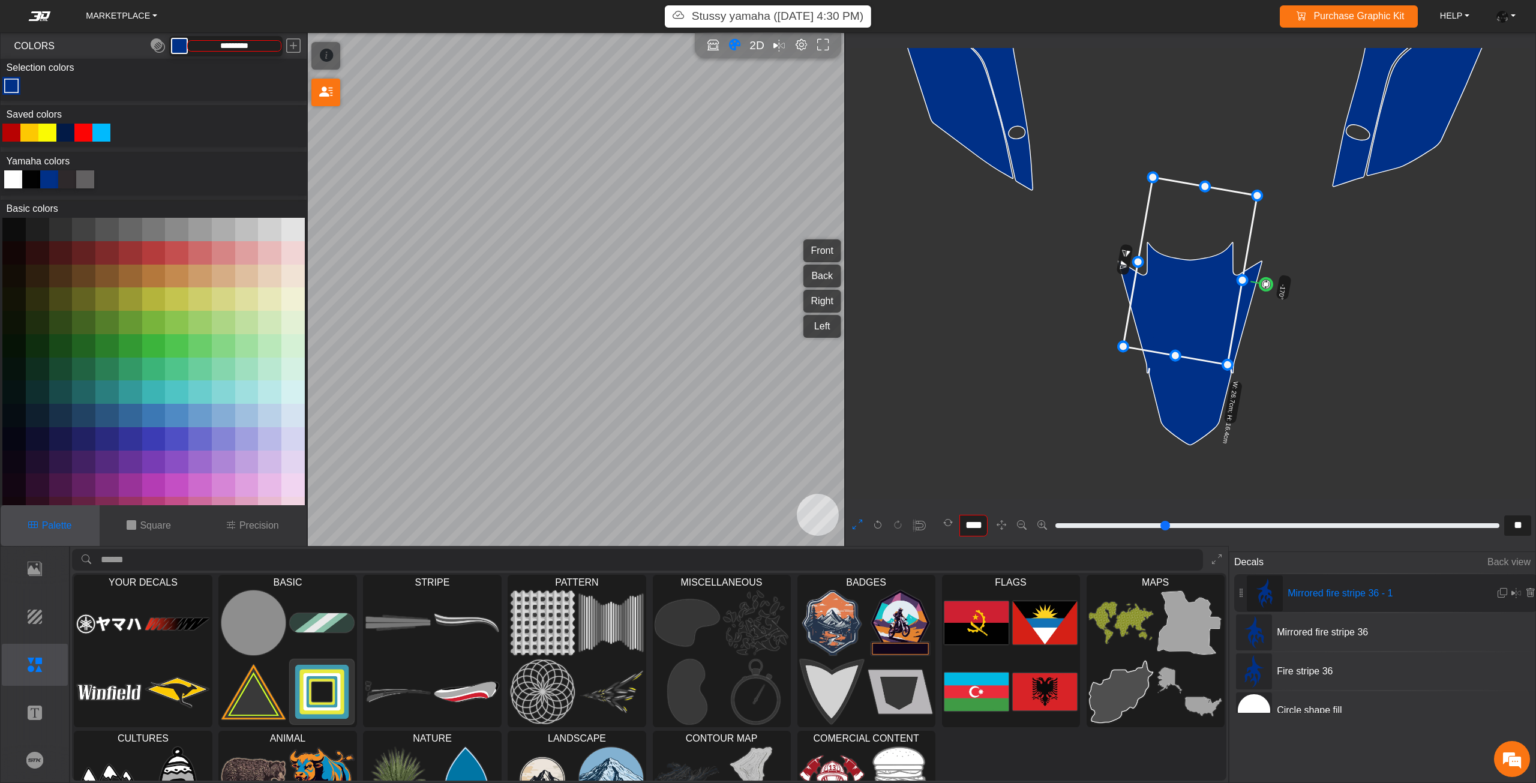
click at [1221, 268] on icon at bounding box center [1190, 270] width 134 height 187
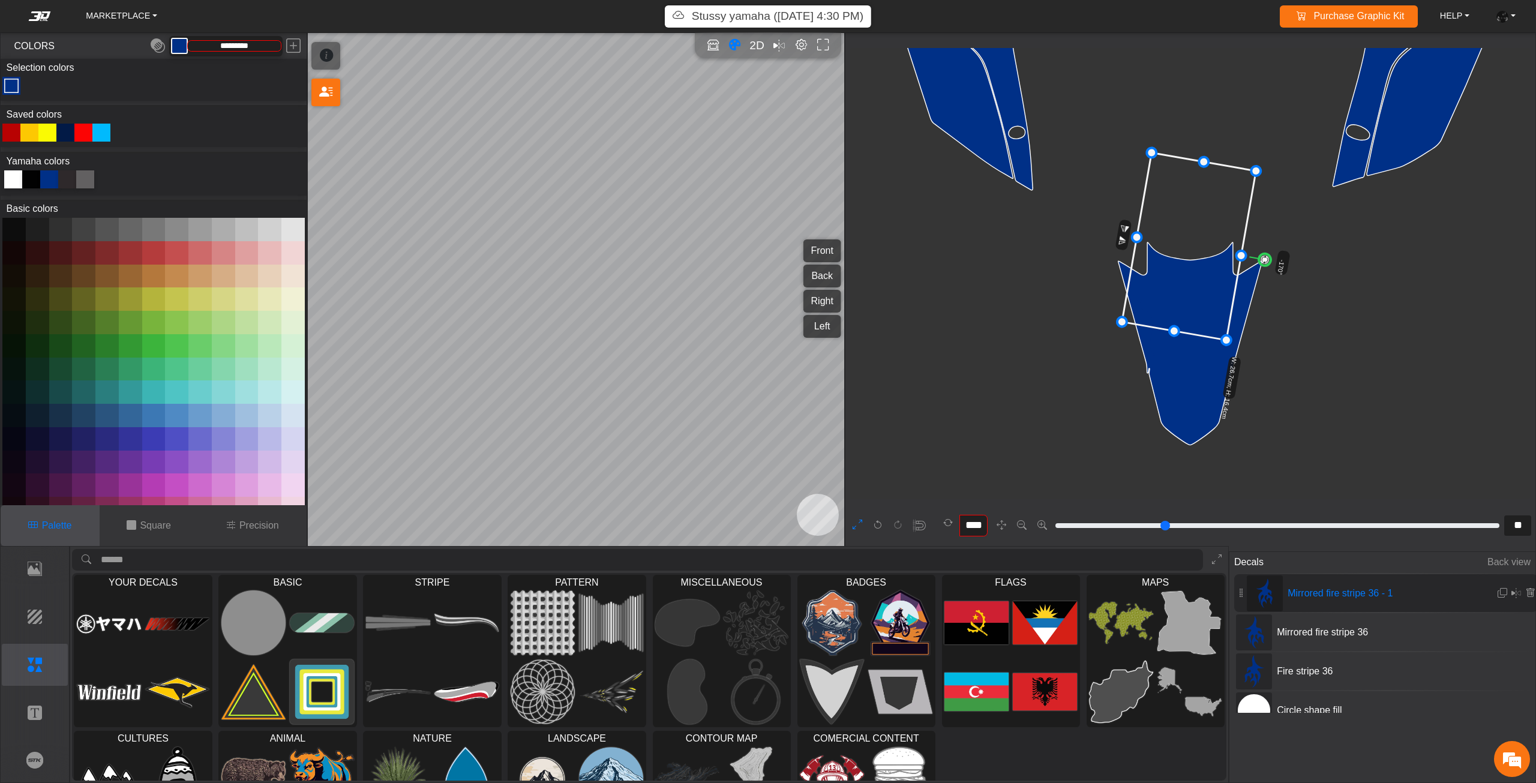
drag, startPoint x: 1221, startPoint y: 266, endPoint x: 1217, endPoint y: 248, distance: 19.2
click at [1217, 248] on icon at bounding box center [1189, 245] width 134 height 187
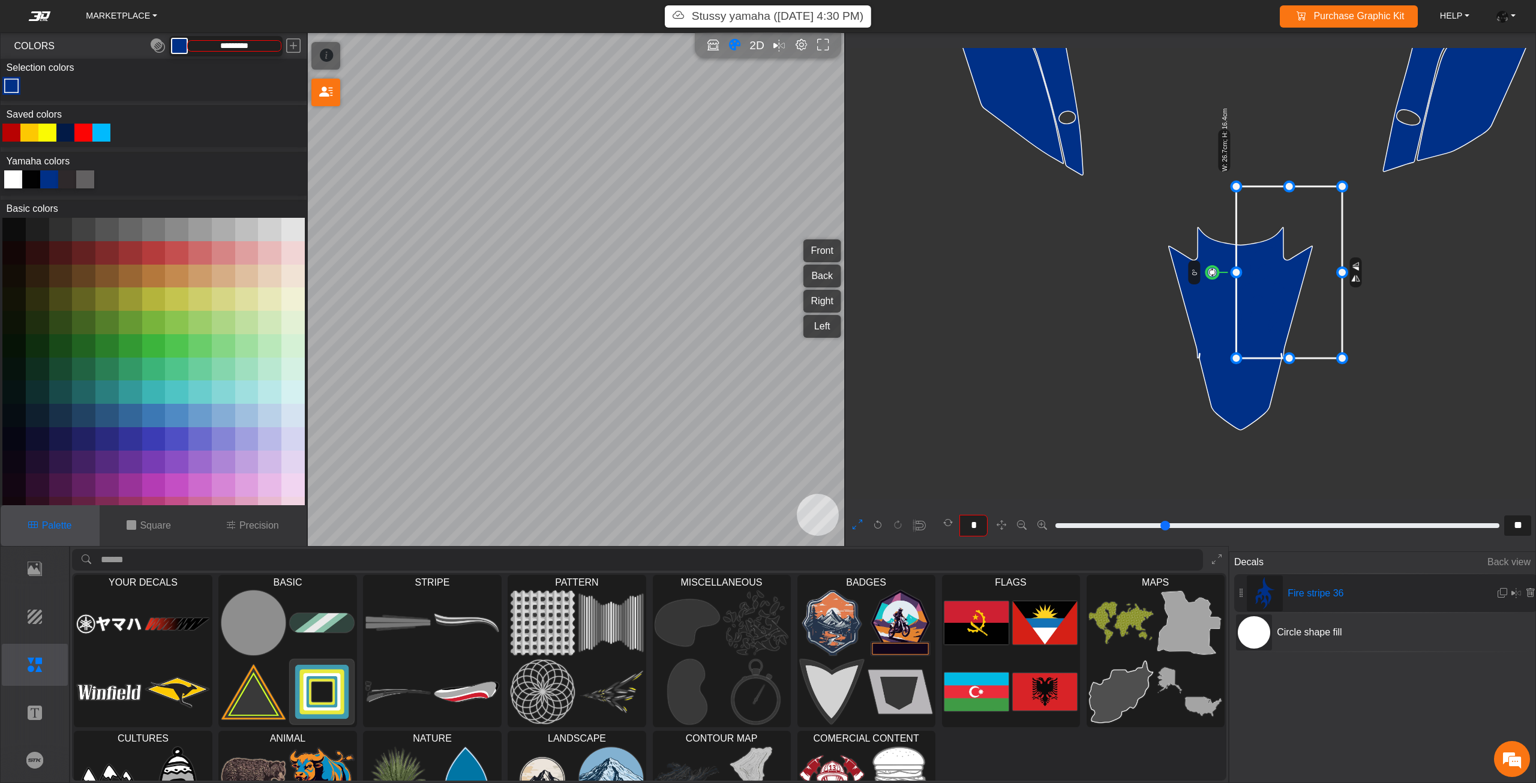
scroll to position [2243, 1787]
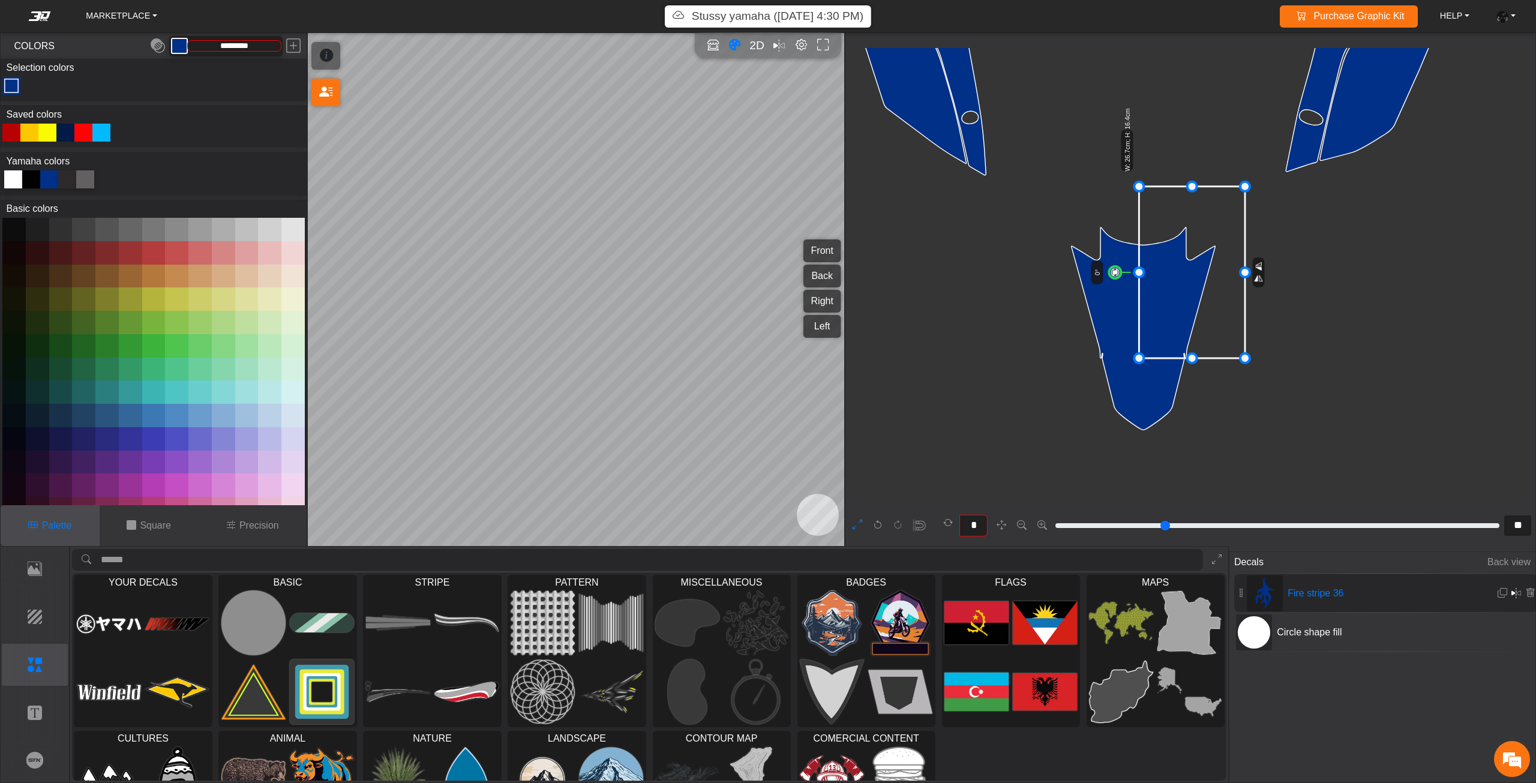
click at [1511, 596] on em at bounding box center [1516, 593] width 10 height 14
type input "****"
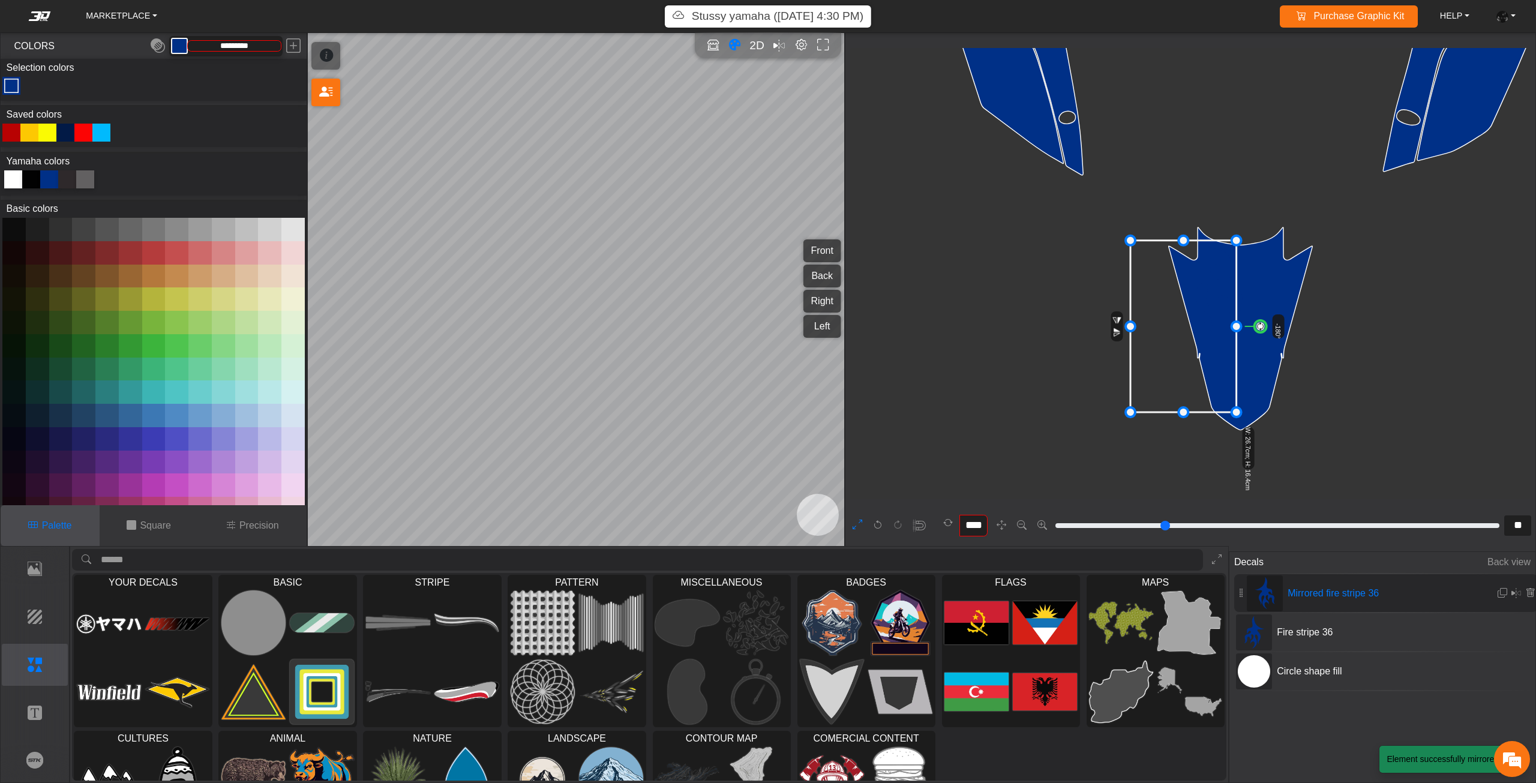
drag, startPoint x: 1210, startPoint y: 302, endPoint x: 1206, endPoint y: 350, distance: 48.7
click at [1206, 350] on icon at bounding box center [1183, 327] width 106 height 172
drag, startPoint x: 1207, startPoint y: 344, endPoint x: 1207, endPoint y: 334, distance: 10.8
click at [1207, 334] on icon at bounding box center [1183, 331] width 106 height 172
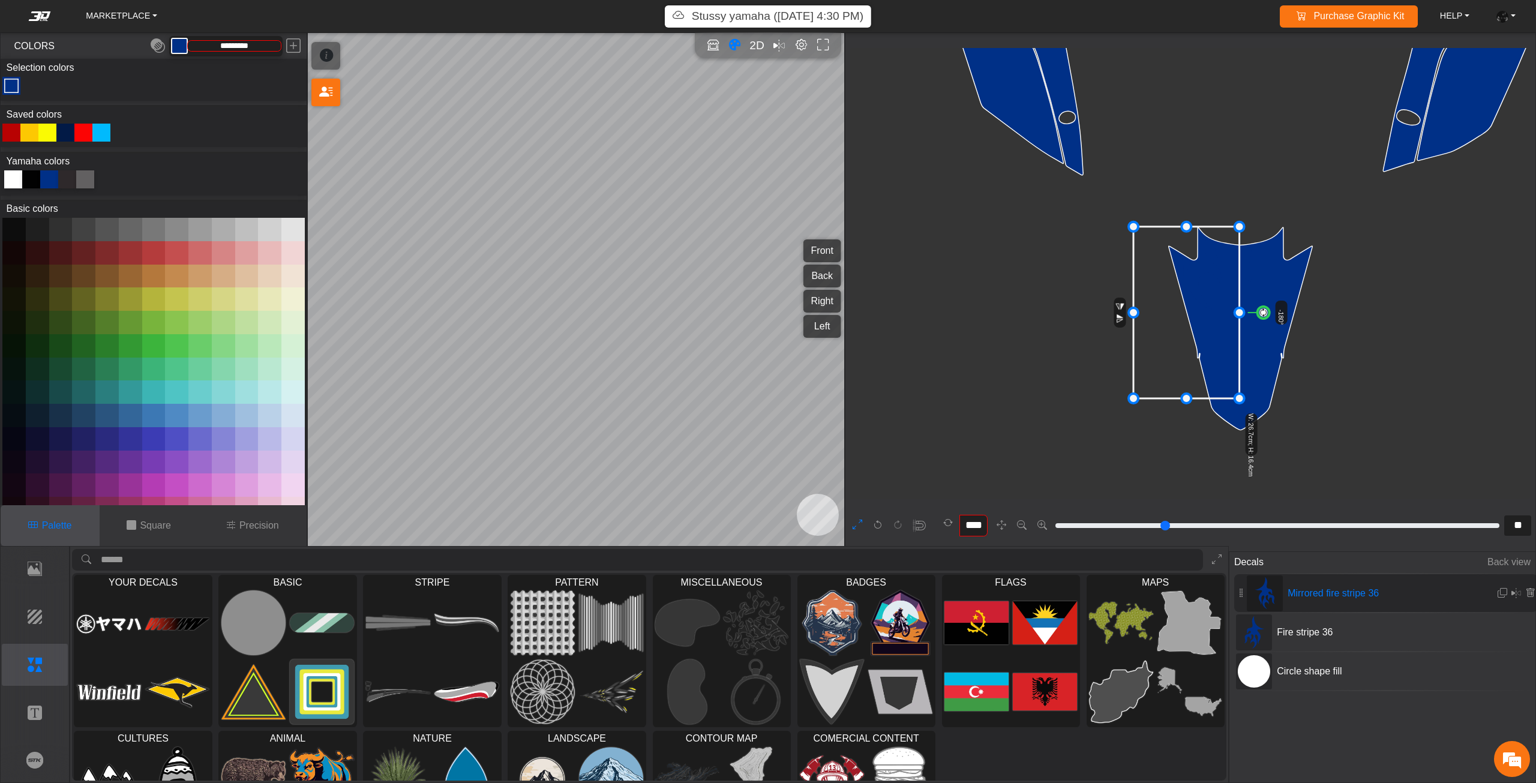
drag, startPoint x: 1204, startPoint y: 334, endPoint x: 1206, endPoint y: 322, distance: 11.6
click at [1208, 324] on icon at bounding box center [1186, 313] width 106 height 172
click at [1206, 322] on icon at bounding box center [1186, 311] width 106 height 172
click at [1211, 322] on icon at bounding box center [1186, 311] width 106 height 172
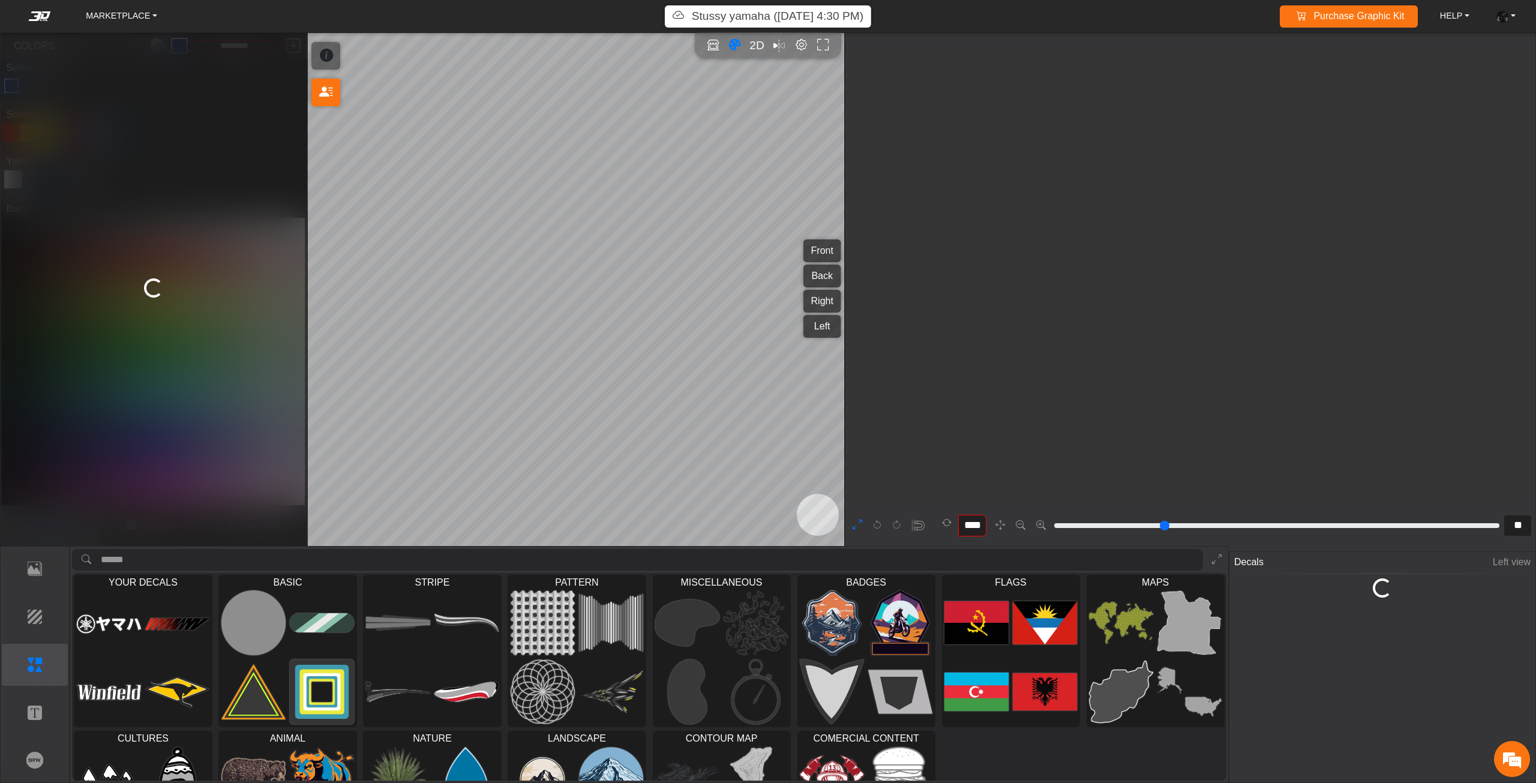
type input "**"
type input "***"
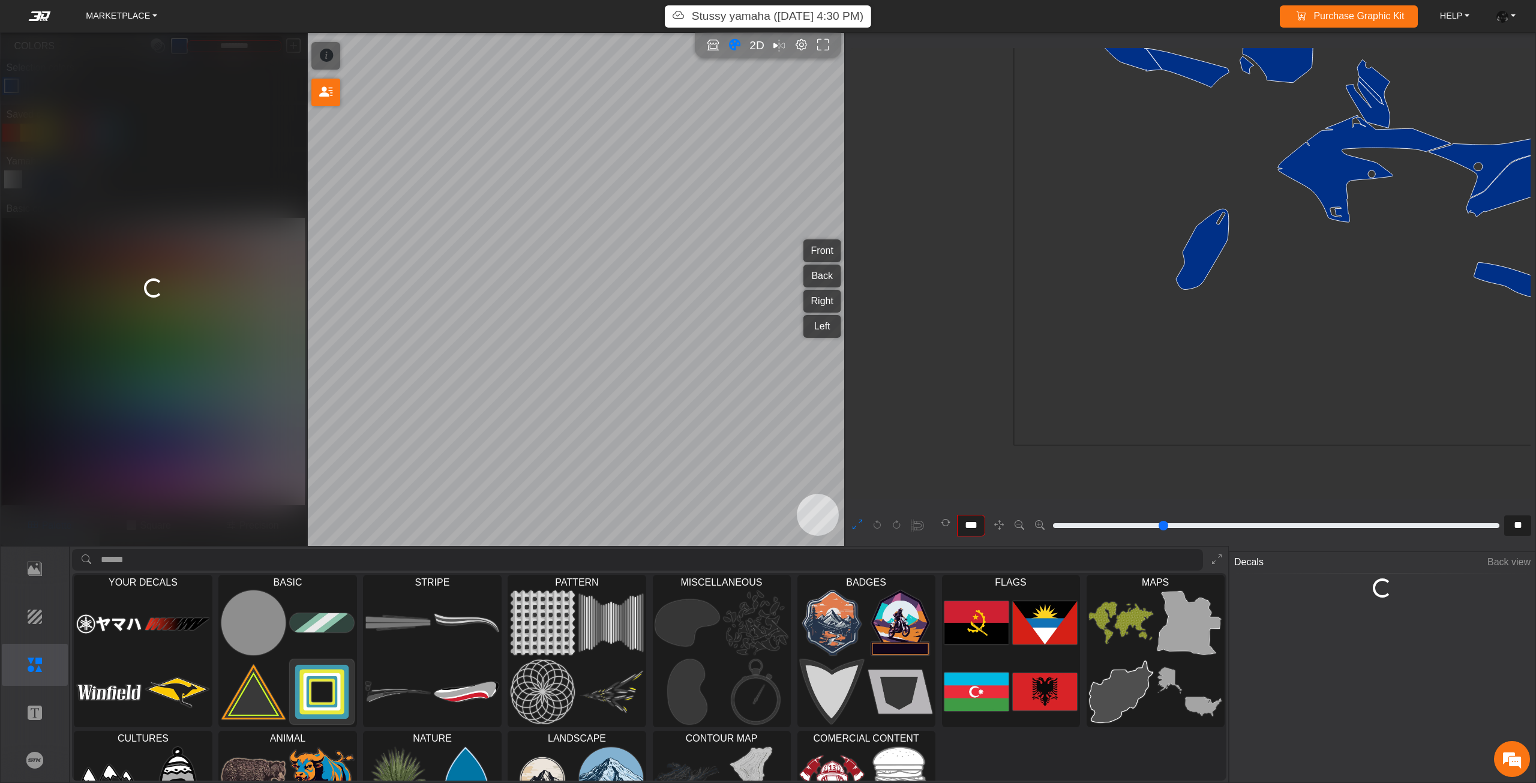
type input "**"
type input "****"
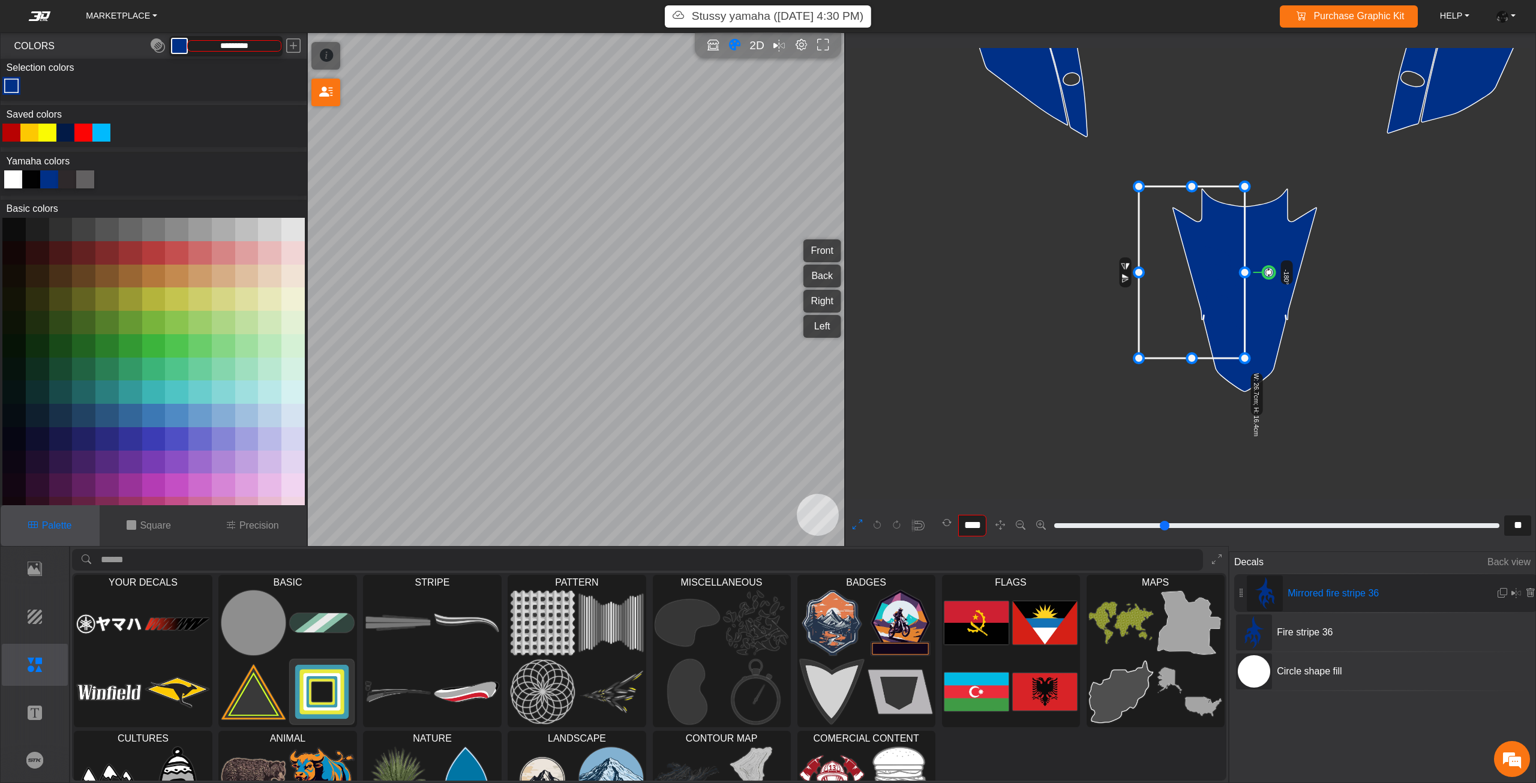
click at [732, 22] on p "Stussy yamaha ([DATE] 4:30 PM)" at bounding box center [778, 16] width 172 height 17
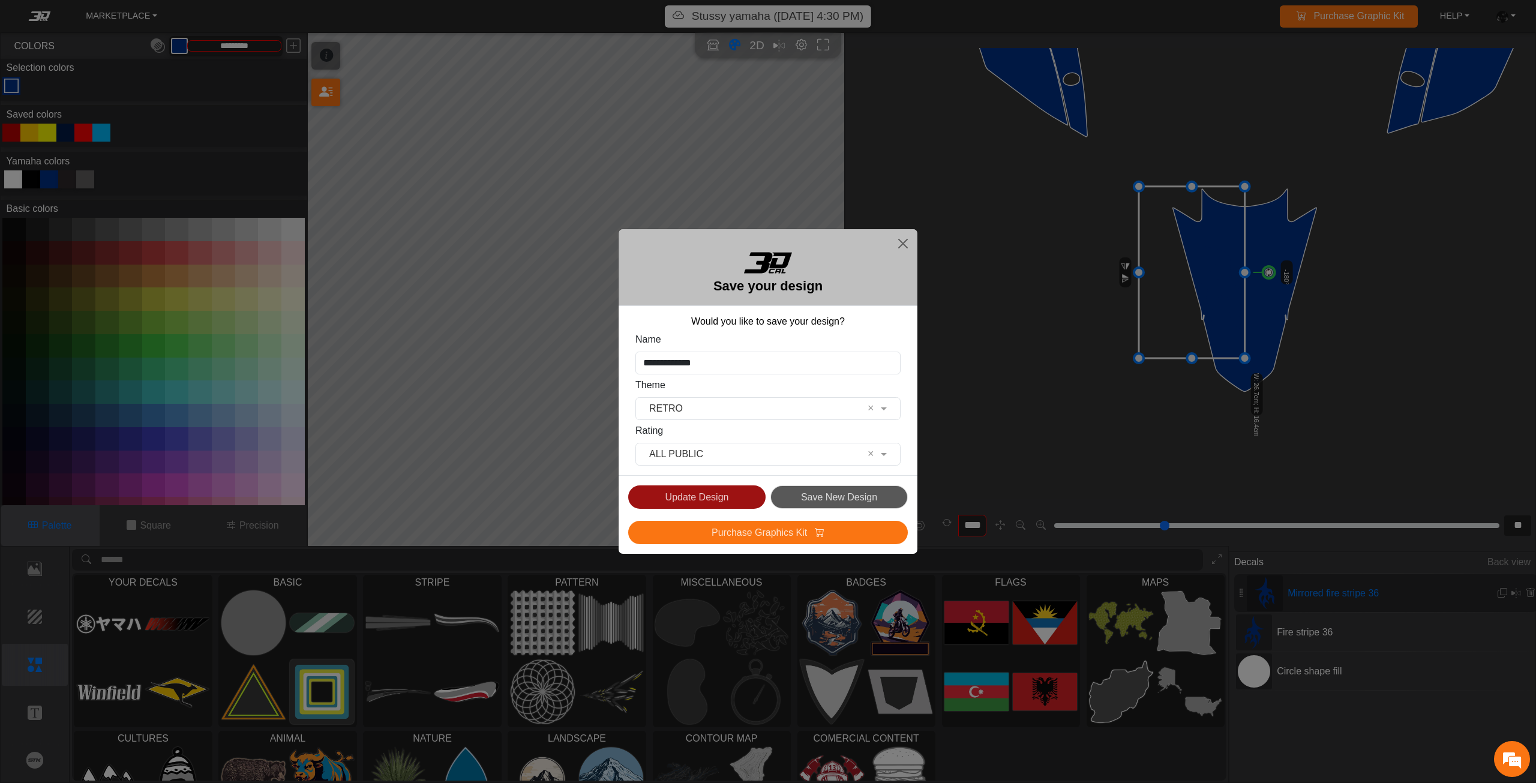
click at [722, 506] on button "Update Design" at bounding box center [696, 496] width 137 height 23
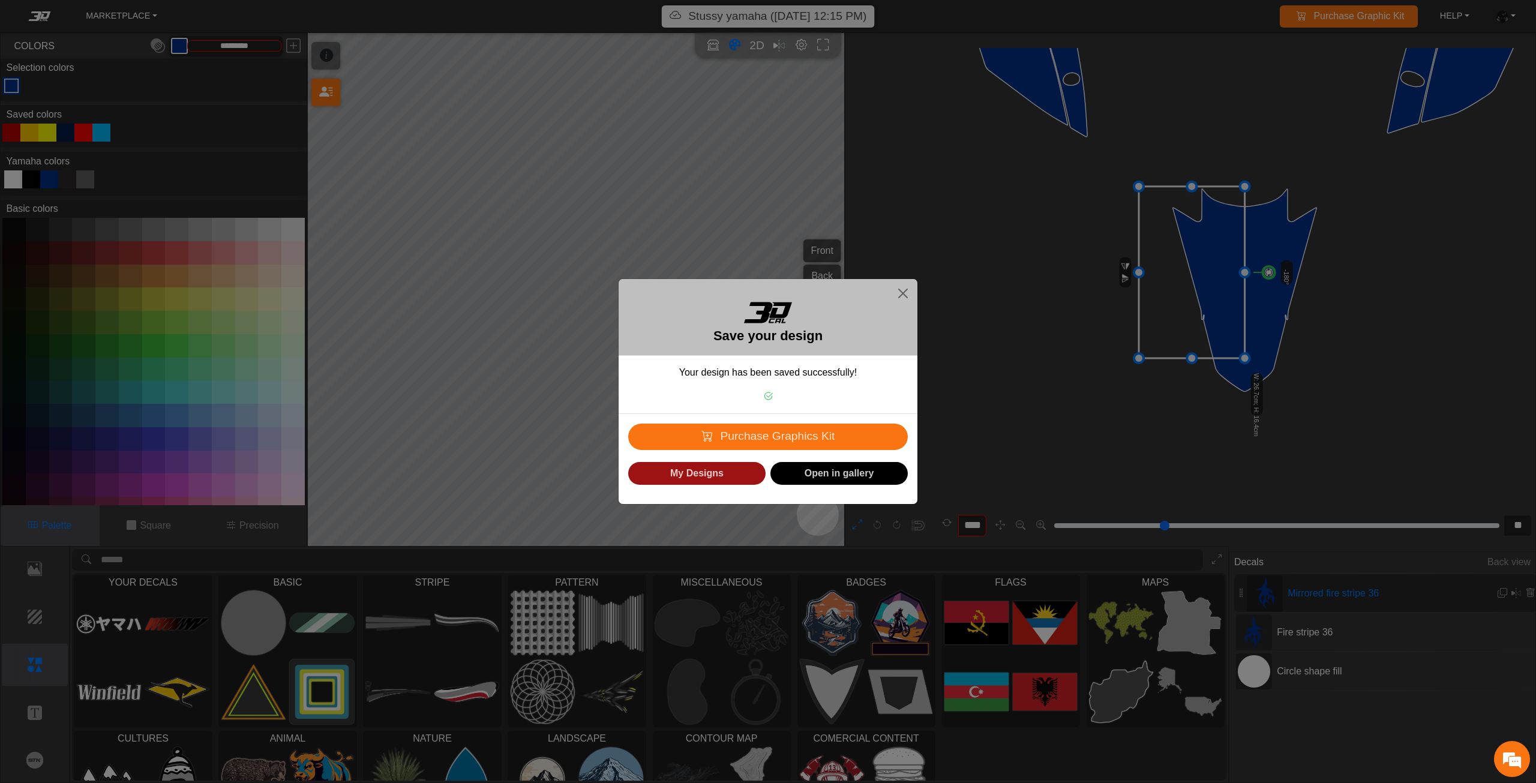
click at [716, 478] on button "My Designs" at bounding box center [696, 473] width 137 height 23
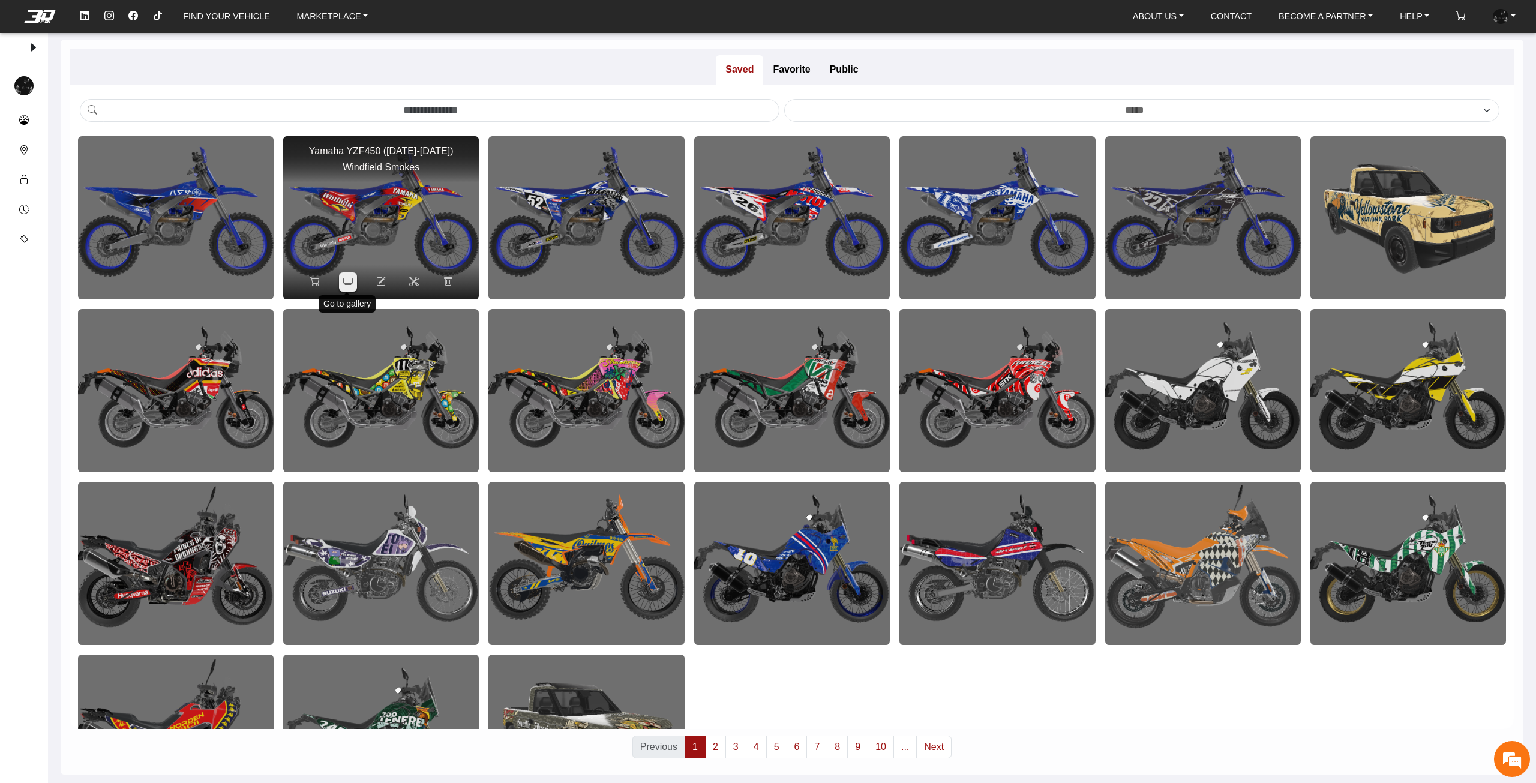
click at [345, 280] on icon at bounding box center [348, 282] width 10 height 10
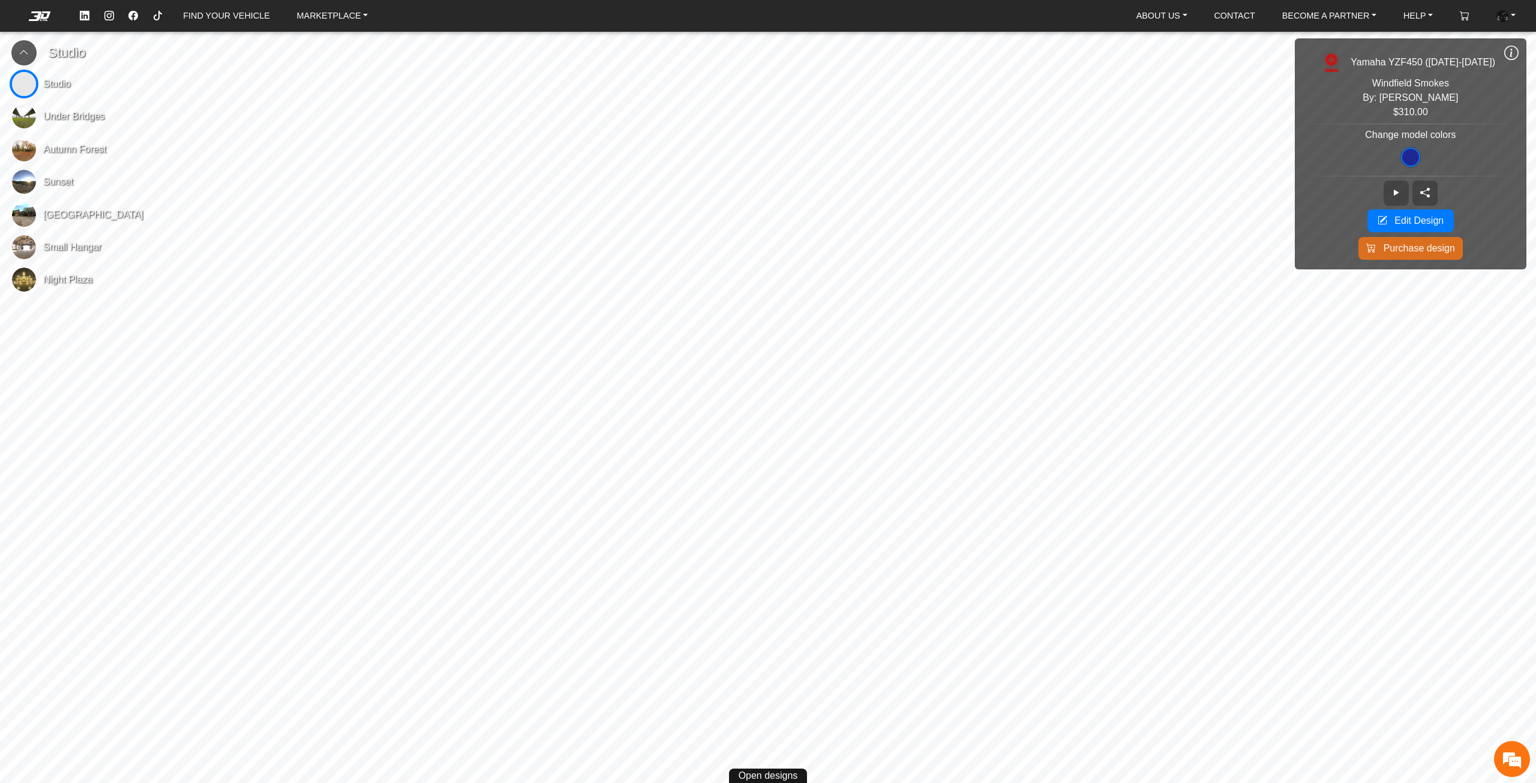
click at [56, 253] on span "Small Hangar" at bounding box center [72, 247] width 58 height 14
click at [36, 16] on em at bounding box center [40, 16] width 48 height 10
